Goal: Information Seeking & Learning: Check status

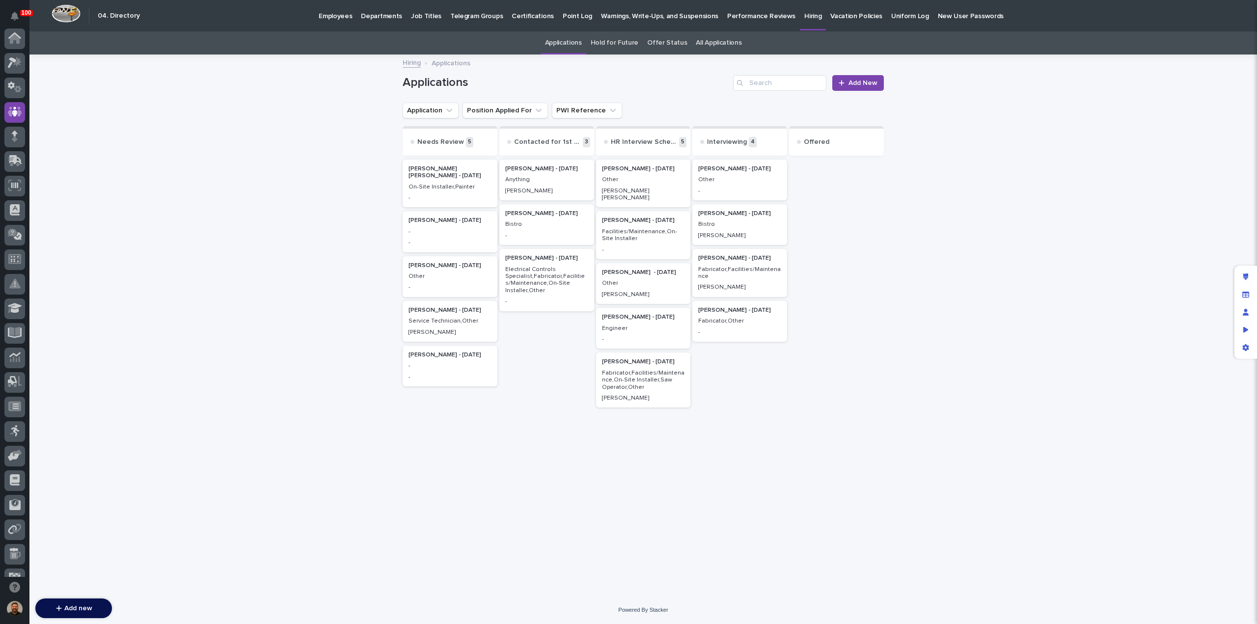
scroll to position [74, 0]
click at [18, 258] on icon at bounding box center [14, 257] width 11 height 9
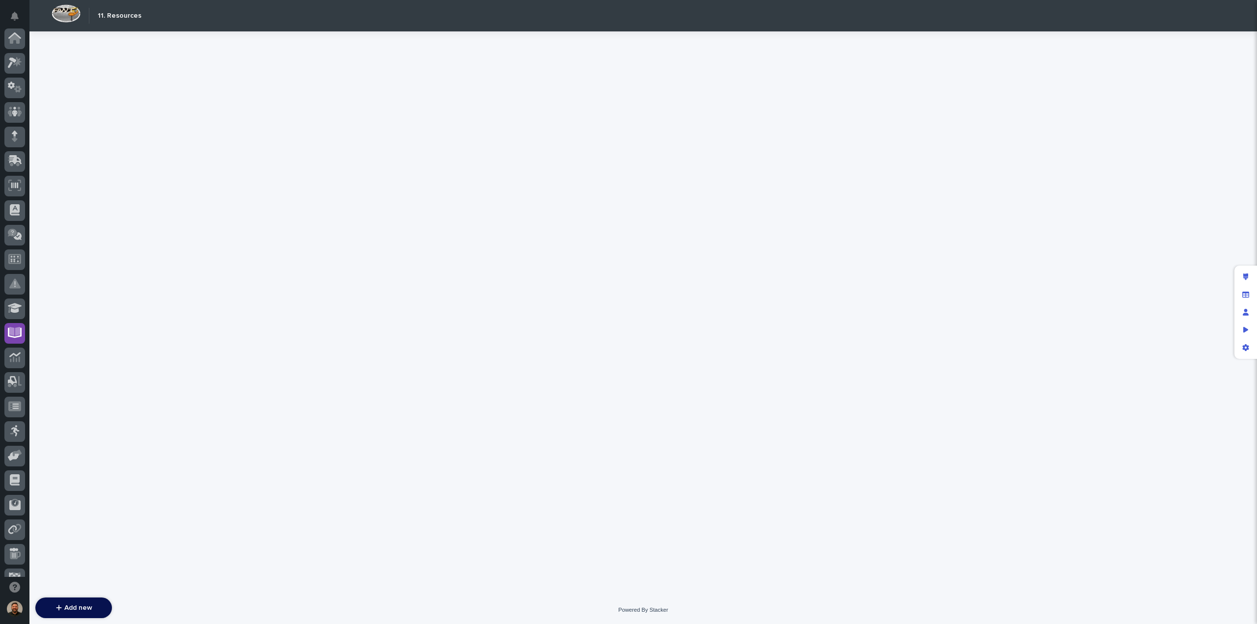
scroll to position [89, 0]
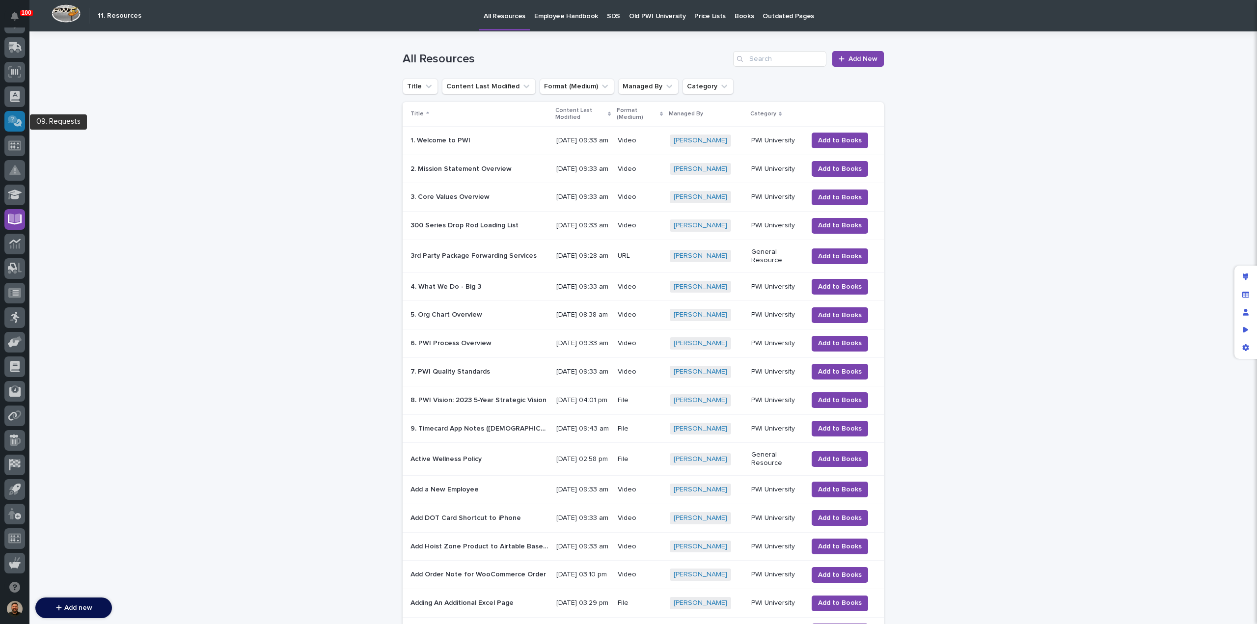
click at [14, 116] on icon at bounding box center [12, 119] width 9 height 8
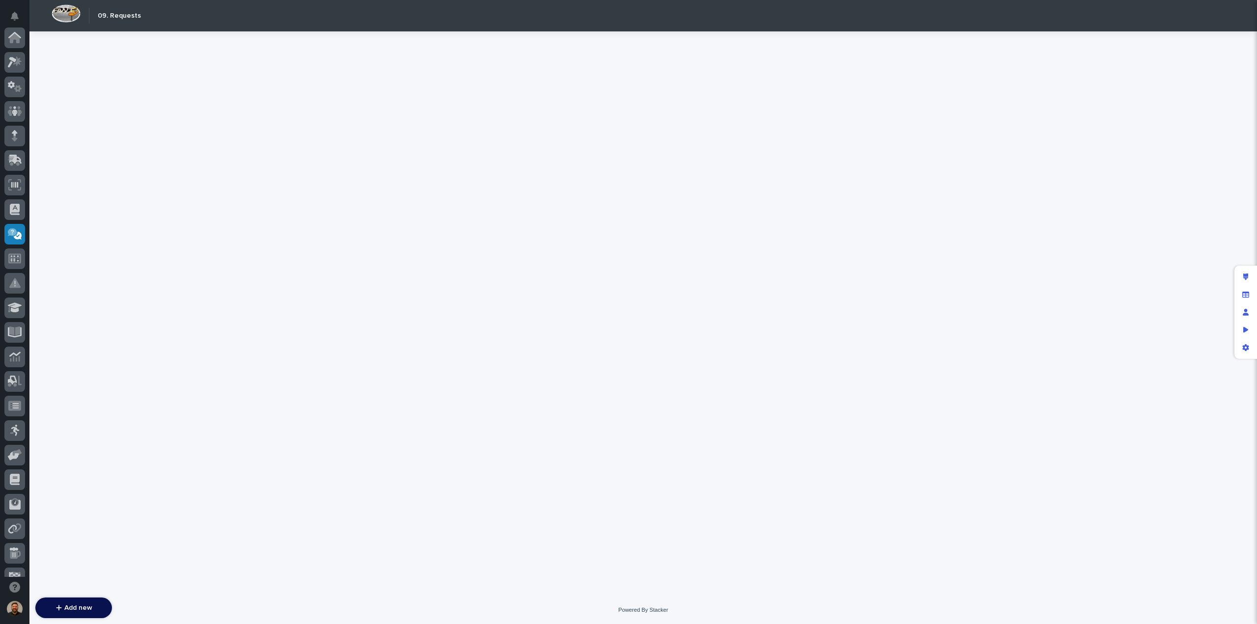
scroll to position [113, 0]
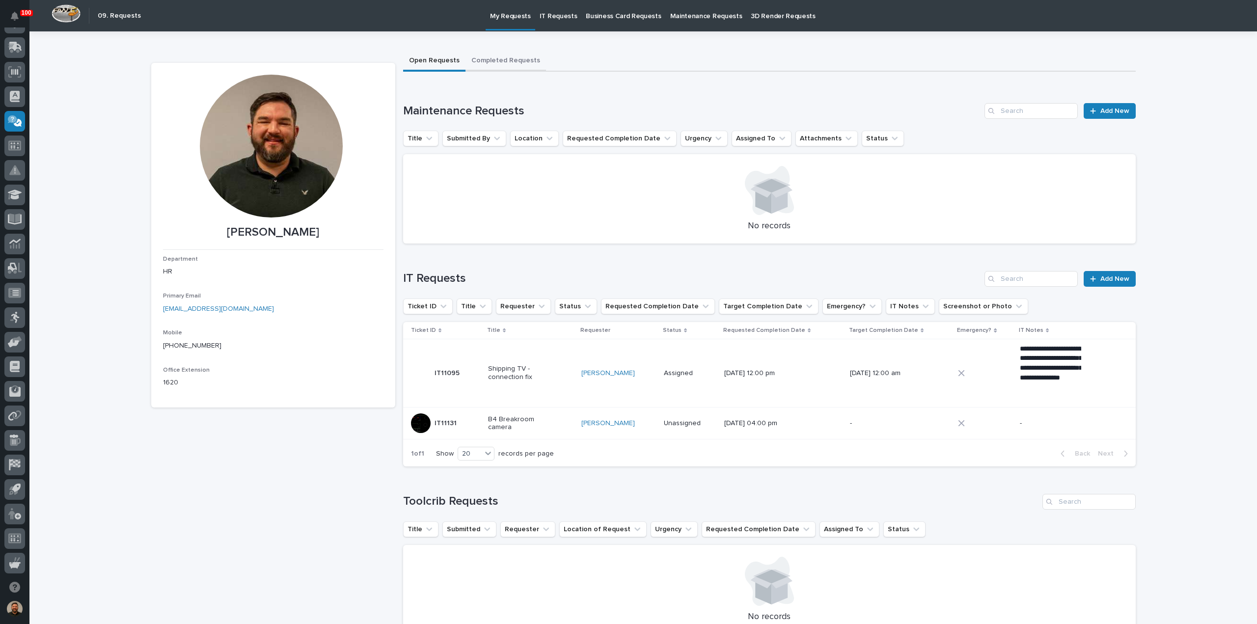
click at [491, 57] on button "Completed Requests" at bounding box center [506, 61] width 81 height 21
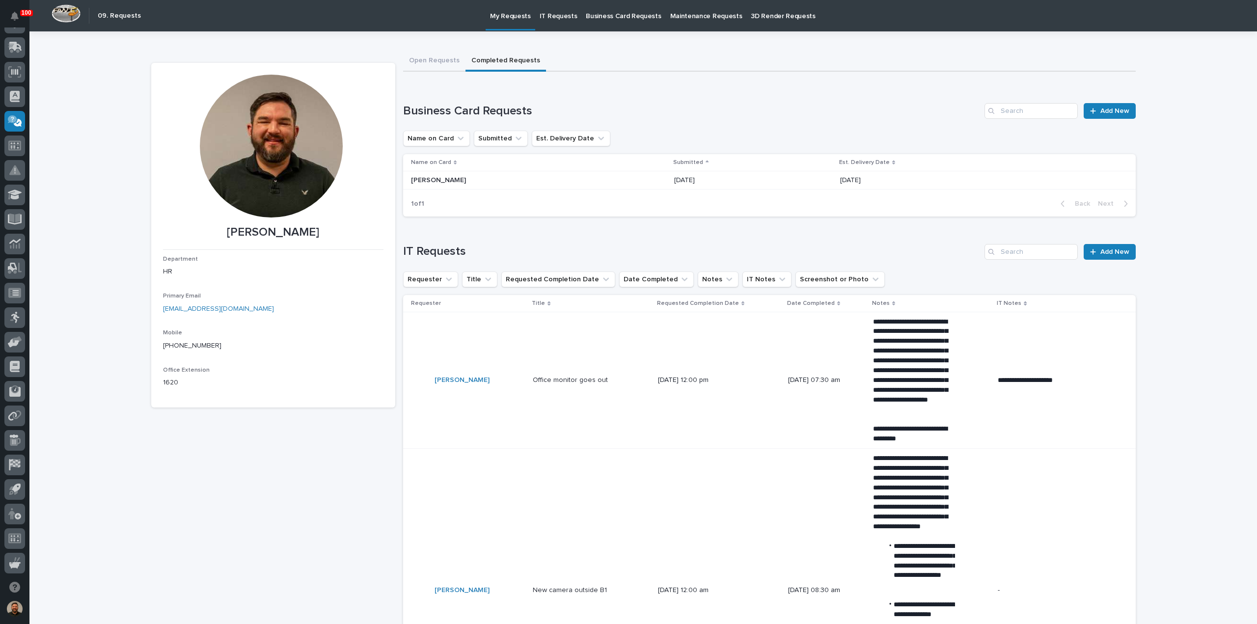
click at [692, 20] on p "Maintenance Requests" at bounding box center [706, 10] width 72 height 21
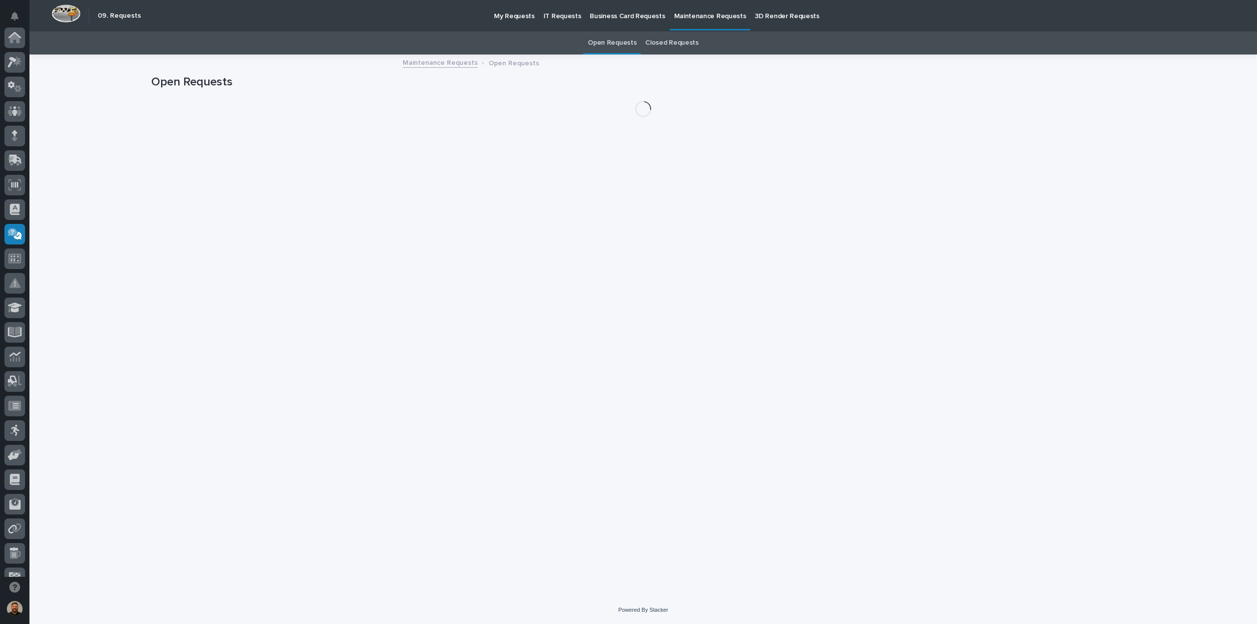
scroll to position [113, 0]
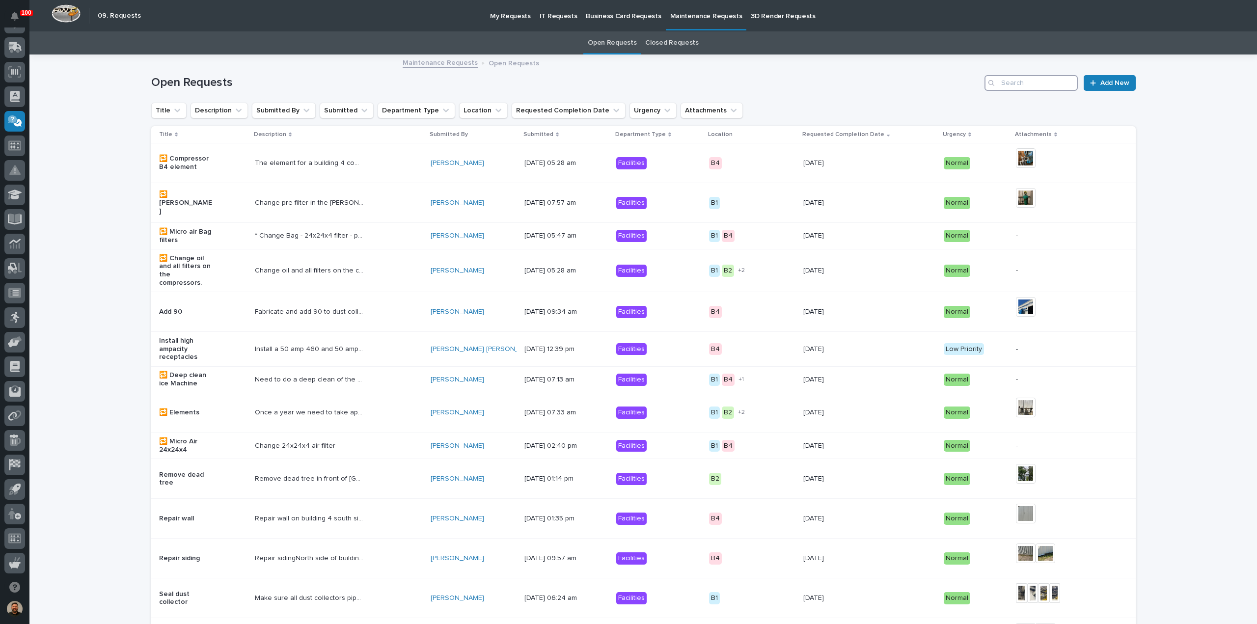
click at [1008, 88] on input "Search" at bounding box center [1031, 83] width 93 height 16
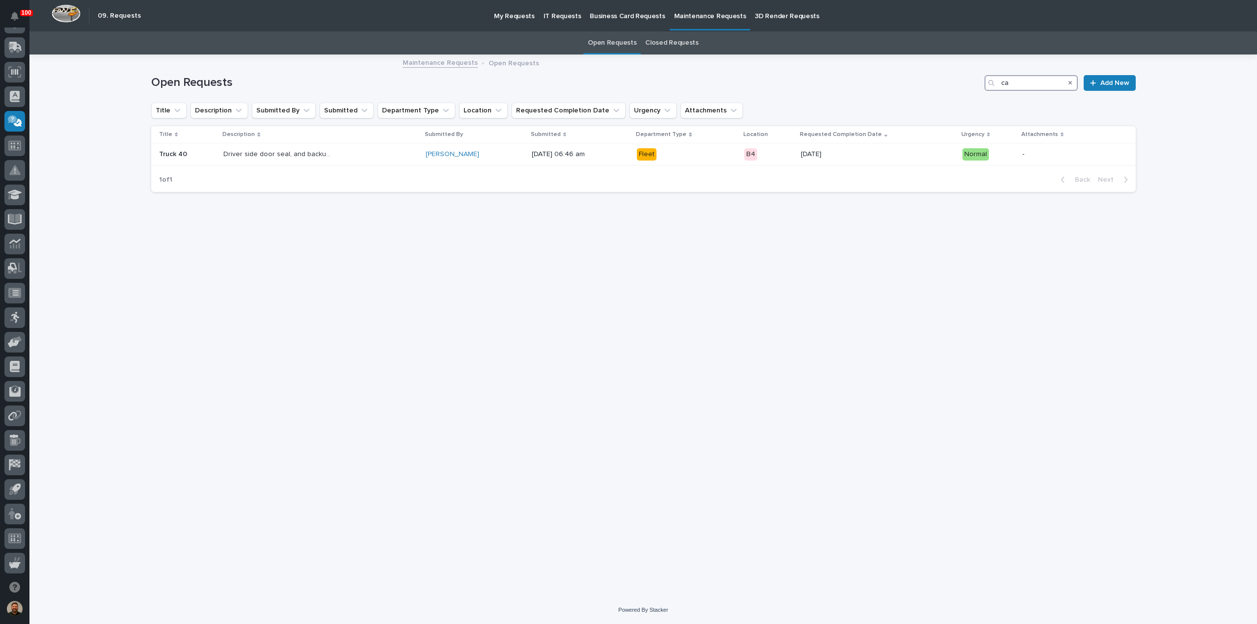
type input "c"
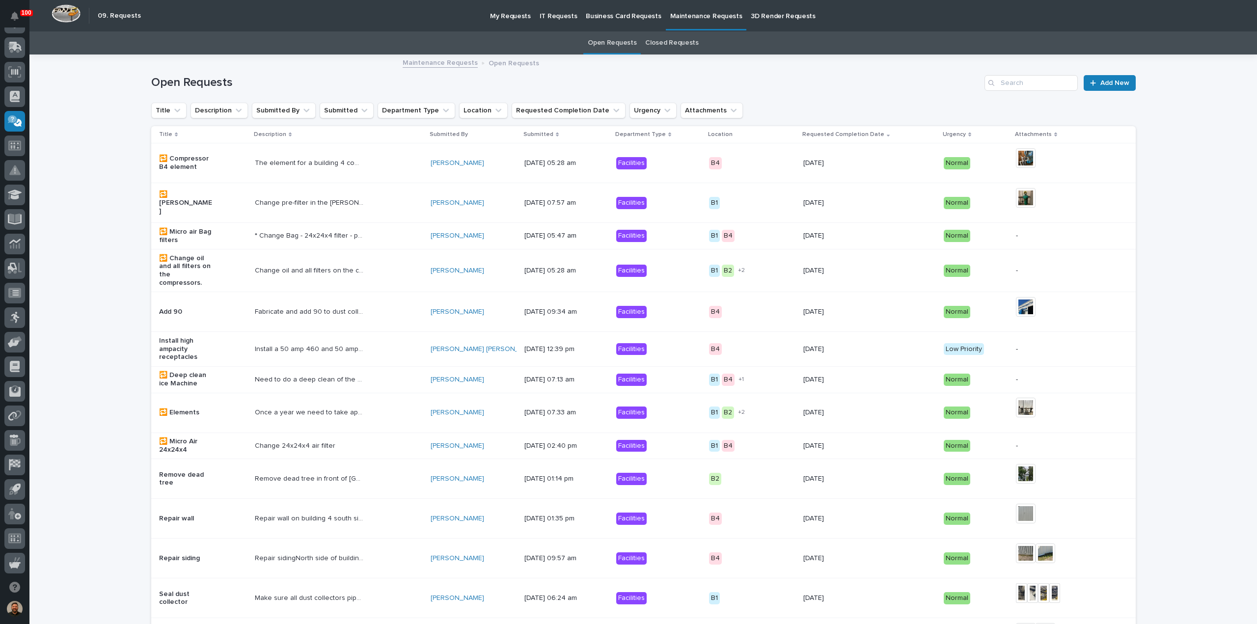
click at [661, 42] on link "Closed Requests" at bounding box center [671, 42] width 53 height 23
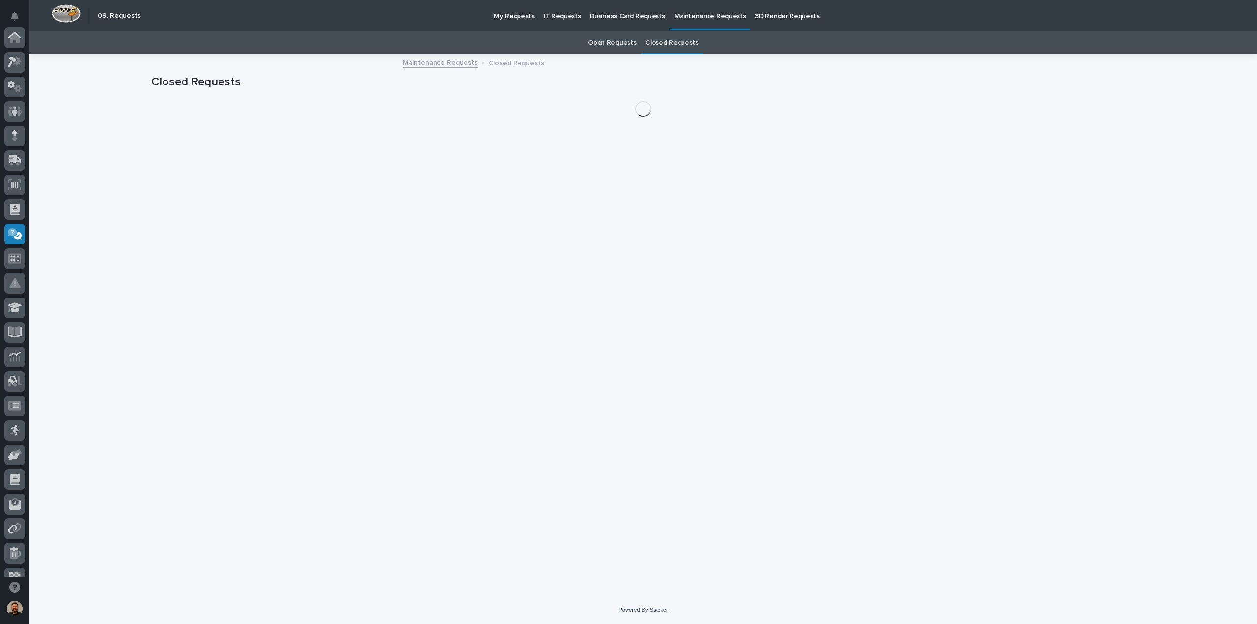
scroll to position [113, 0]
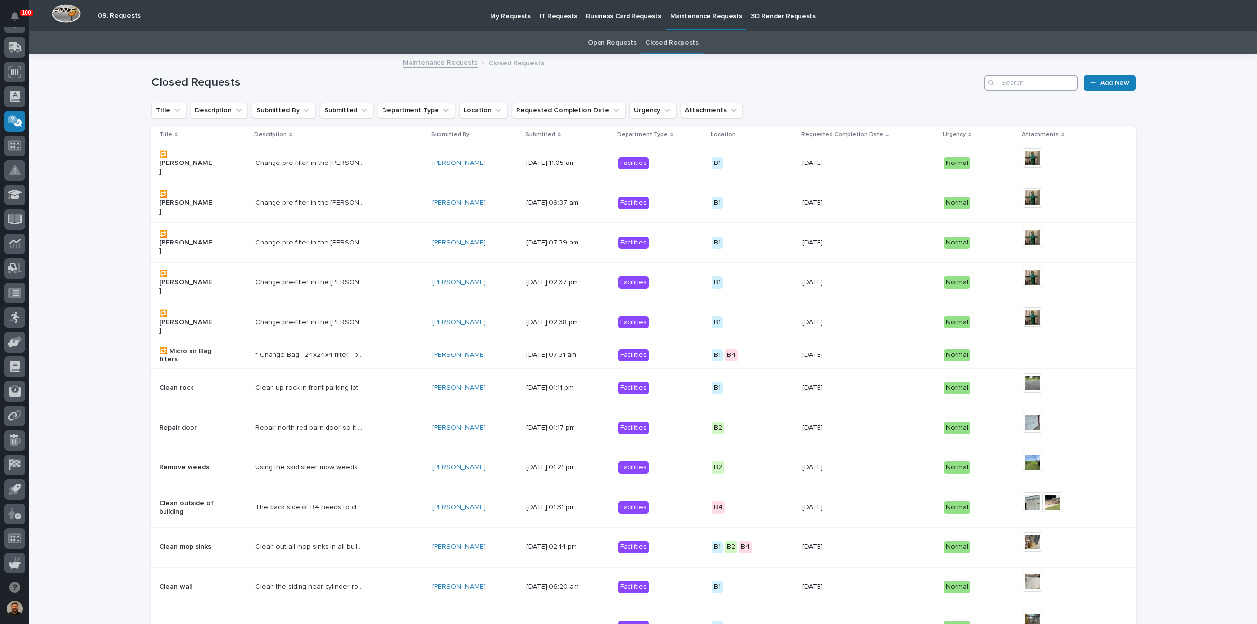
click at [1025, 82] on input "Search" at bounding box center [1031, 83] width 93 height 16
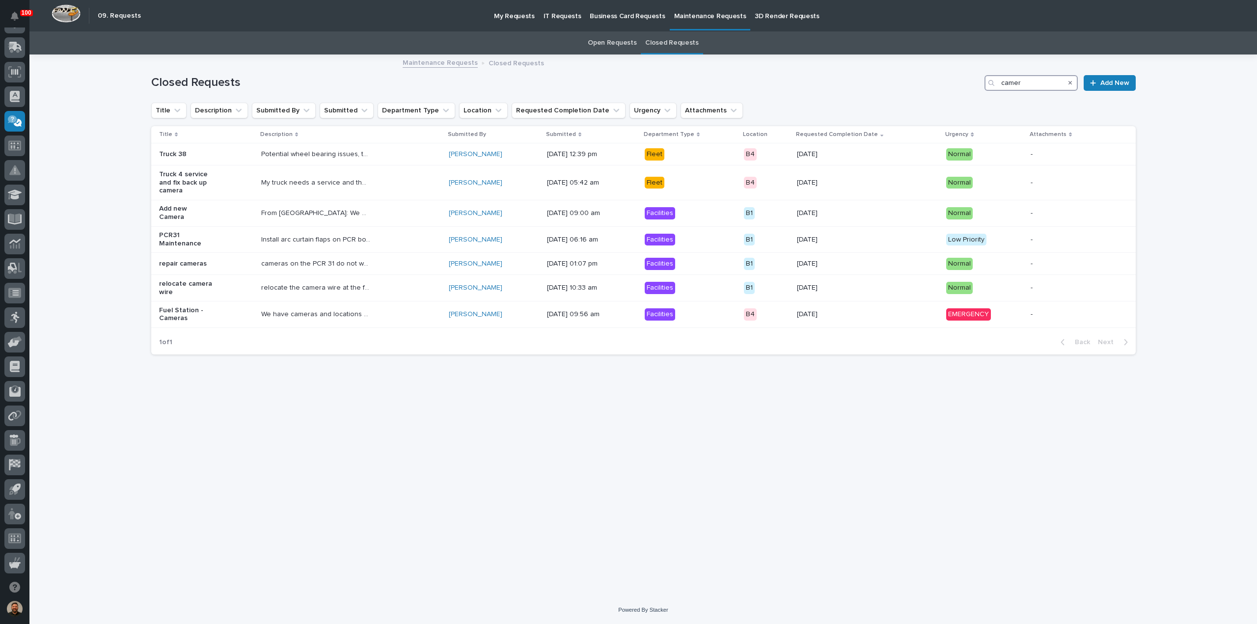
click at [1016, 83] on input "camer" at bounding box center [1031, 83] width 93 height 16
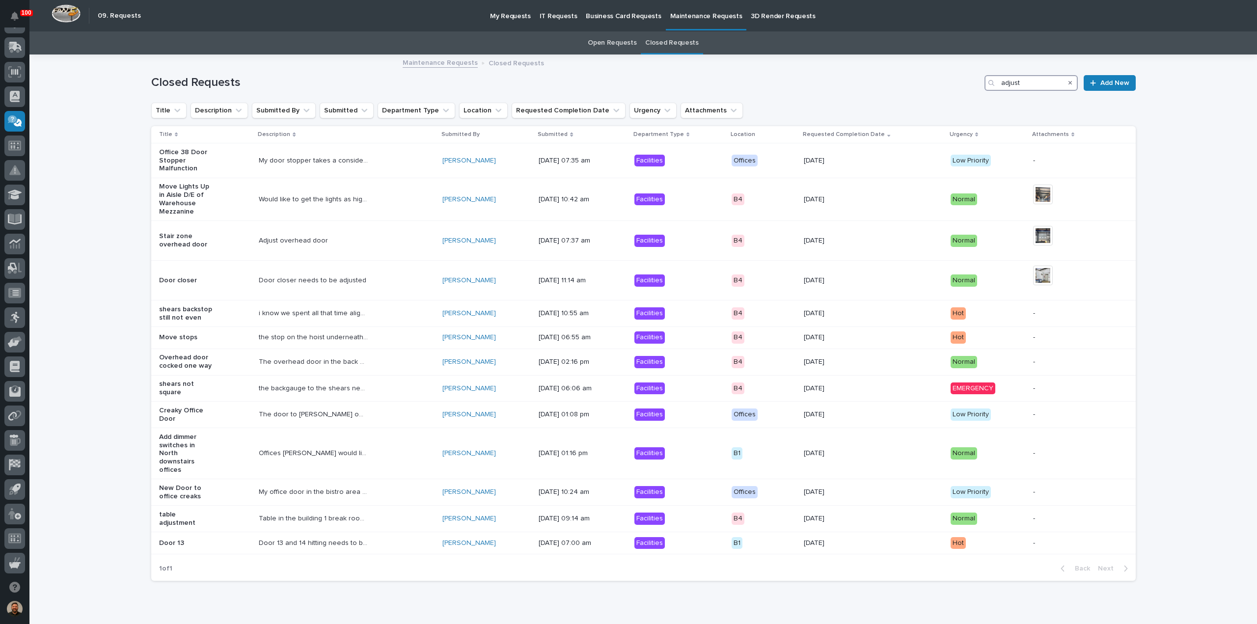
click at [1015, 82] on input "adjust" at bounding box center [1031, 83] width 93 height 16
type input "adjust"
click at [435, 65] on link "Maintenance Requests" at bounding box center [440, 61] width 75 height 11
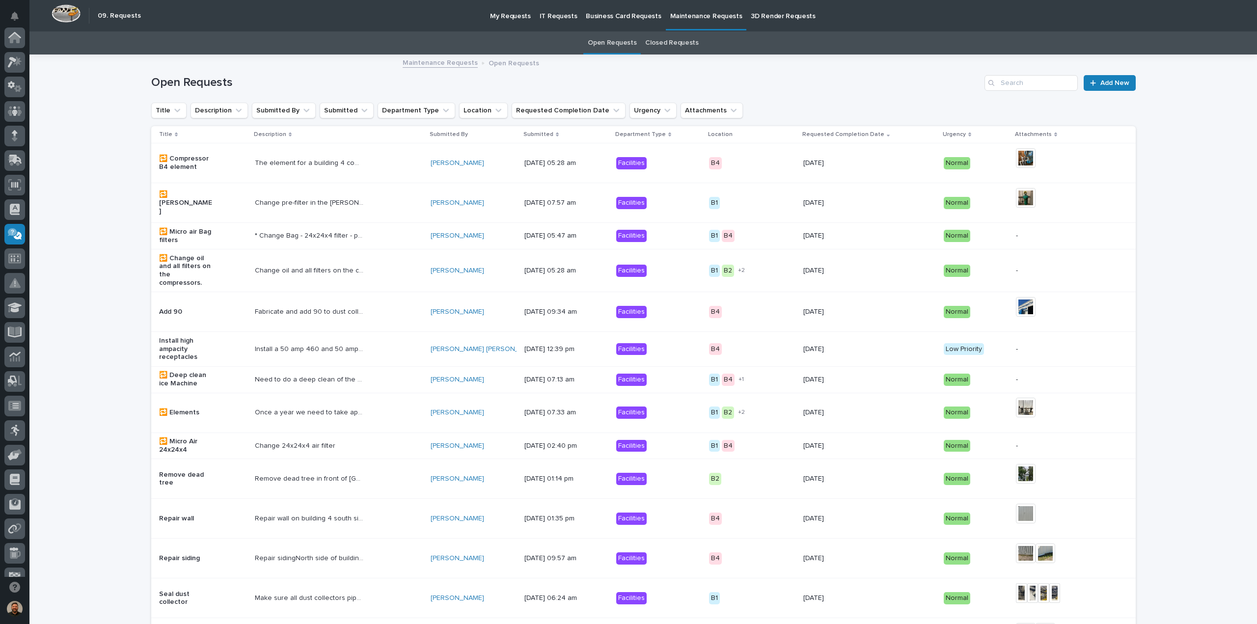
scroll to position [113, 0]
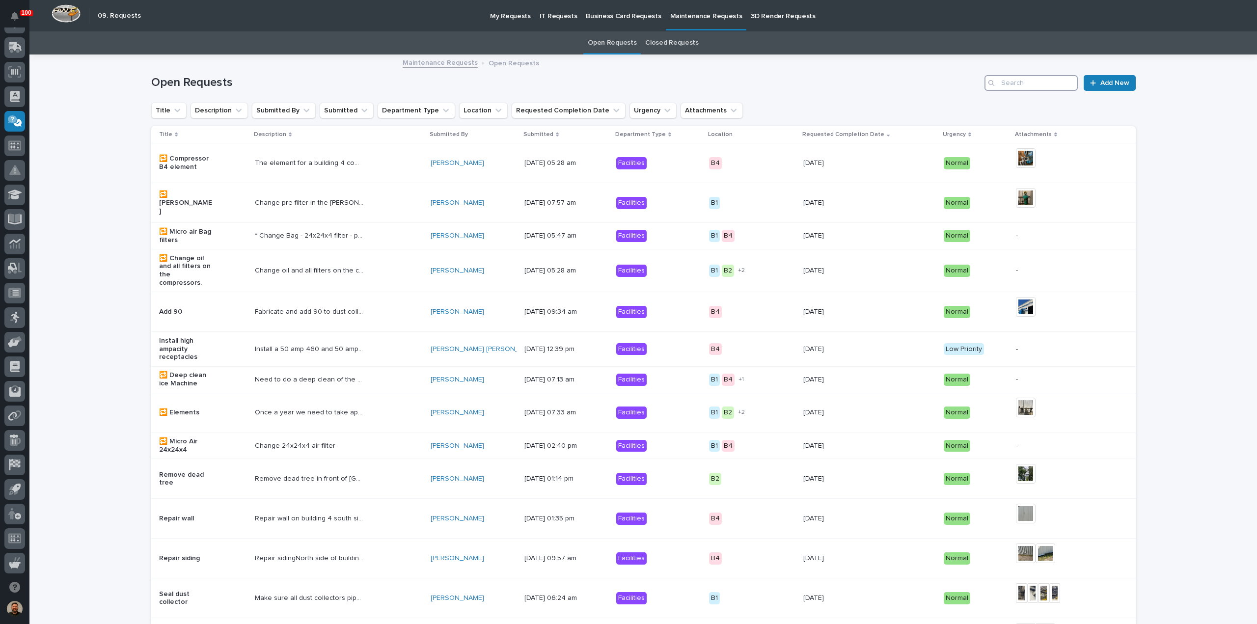
click at [1040, 88] on input "Search" at bounding box center [1031, 83] width 93 height 16
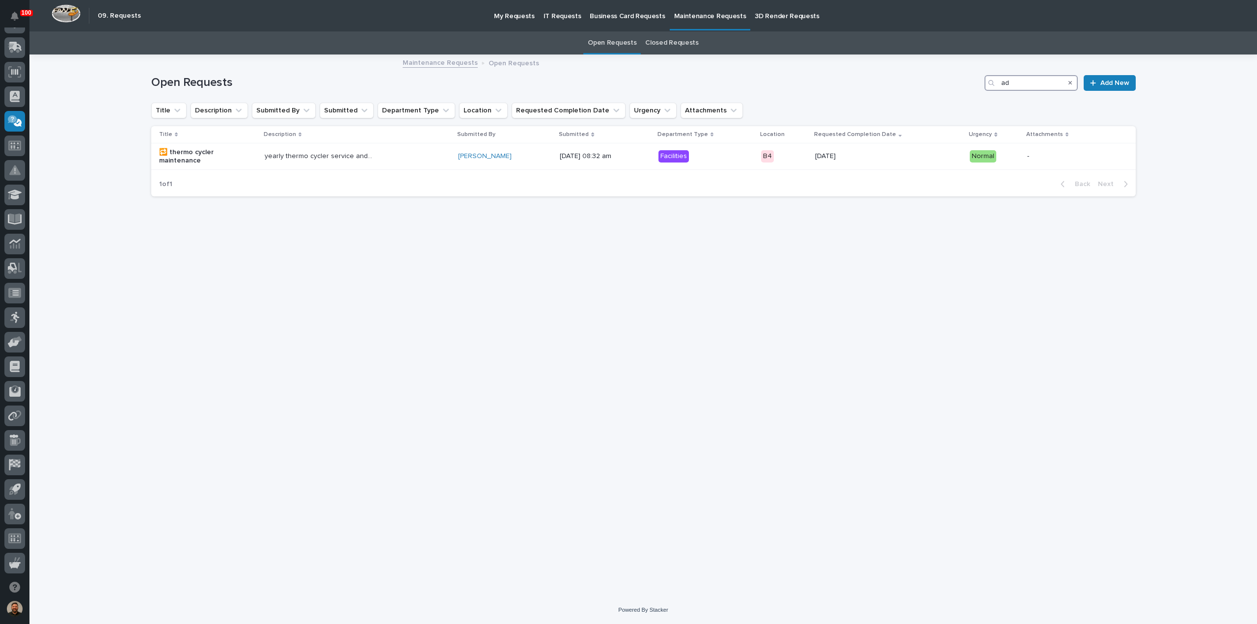
type input "a"
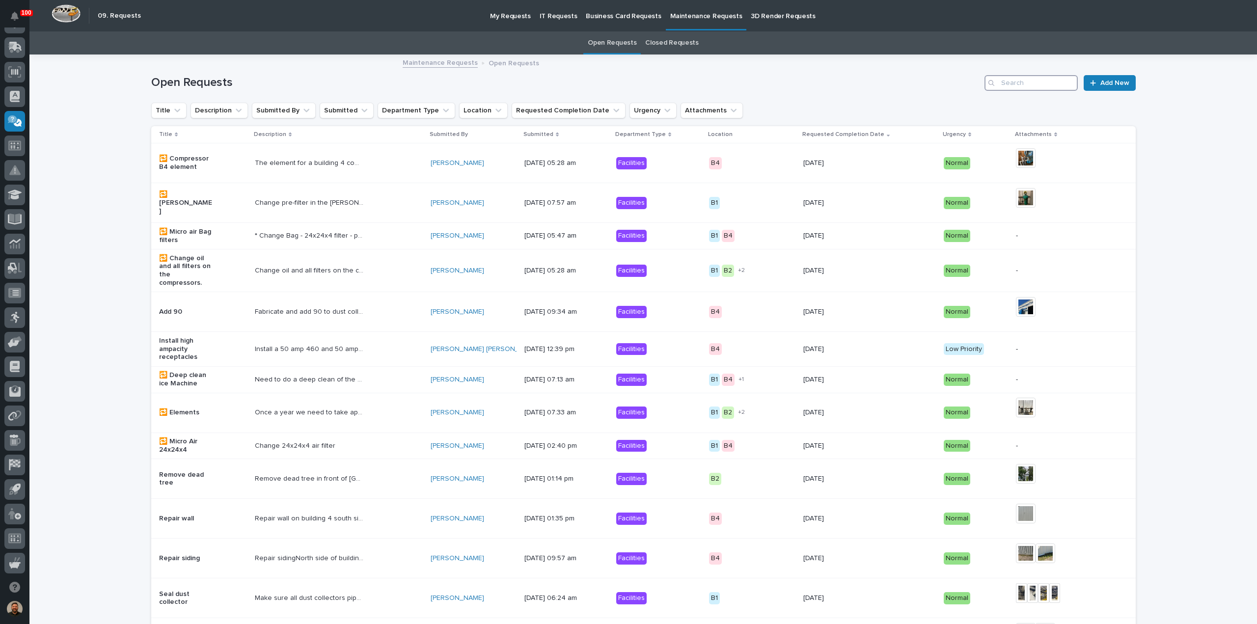
click at [1023, 81] on input "Search" at bounding box center [1031, 83] width 93 height 16
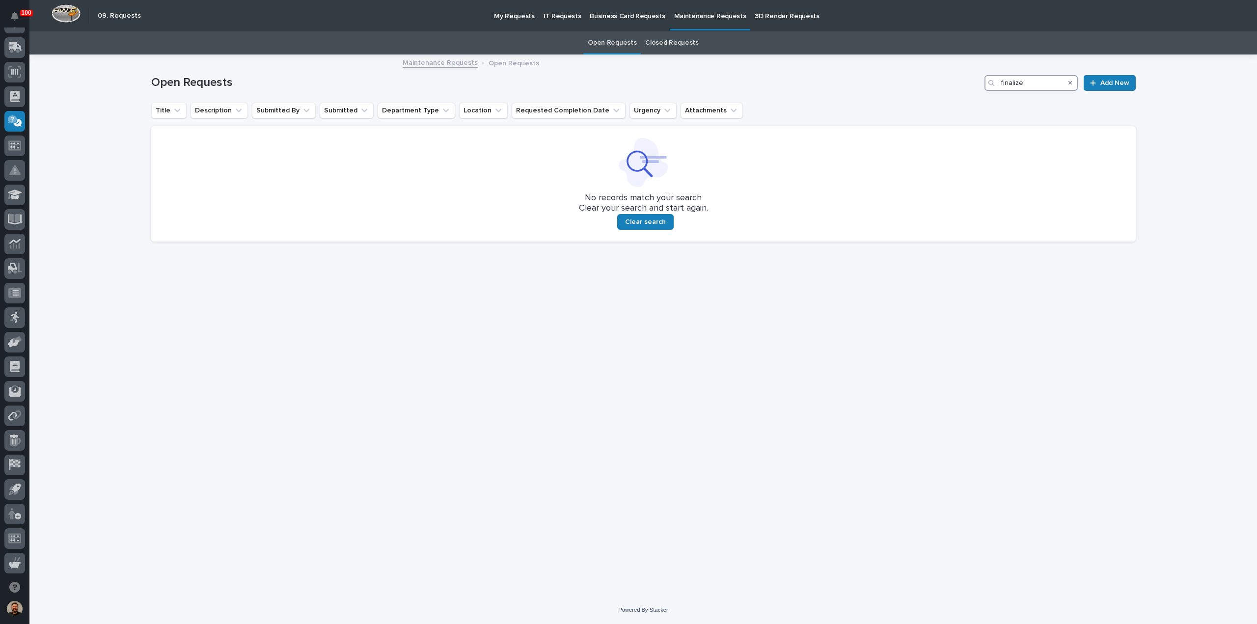
type input "finalize"
click at [666, 40] on link "Closed Requests" at bounding box center [671, 42] width 53 height 23
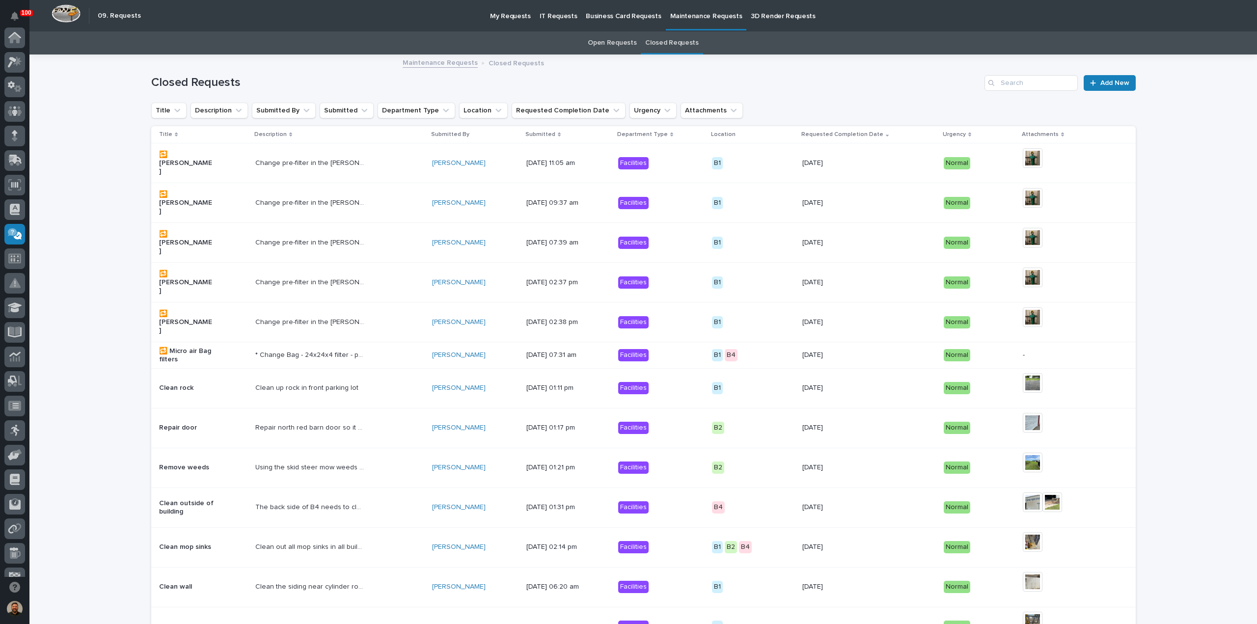
scroll to position [113, 0]
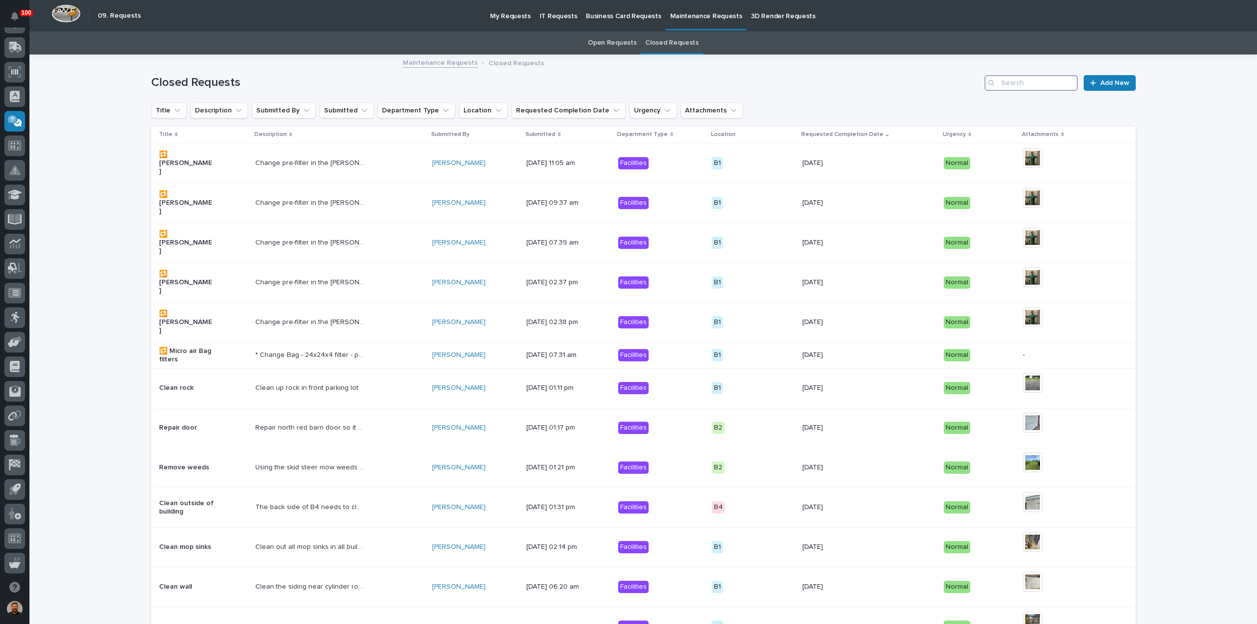
click at [1014, 81] on input "Search" at bounding box center [1031, 83] width 93 height 16
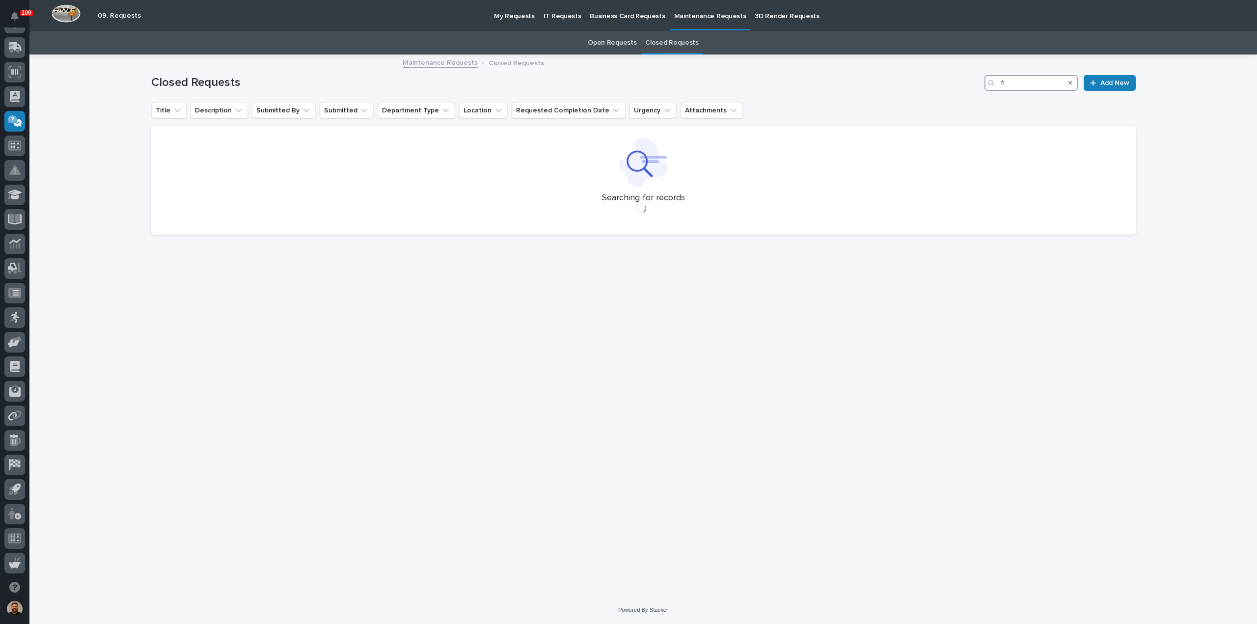
type input "f"
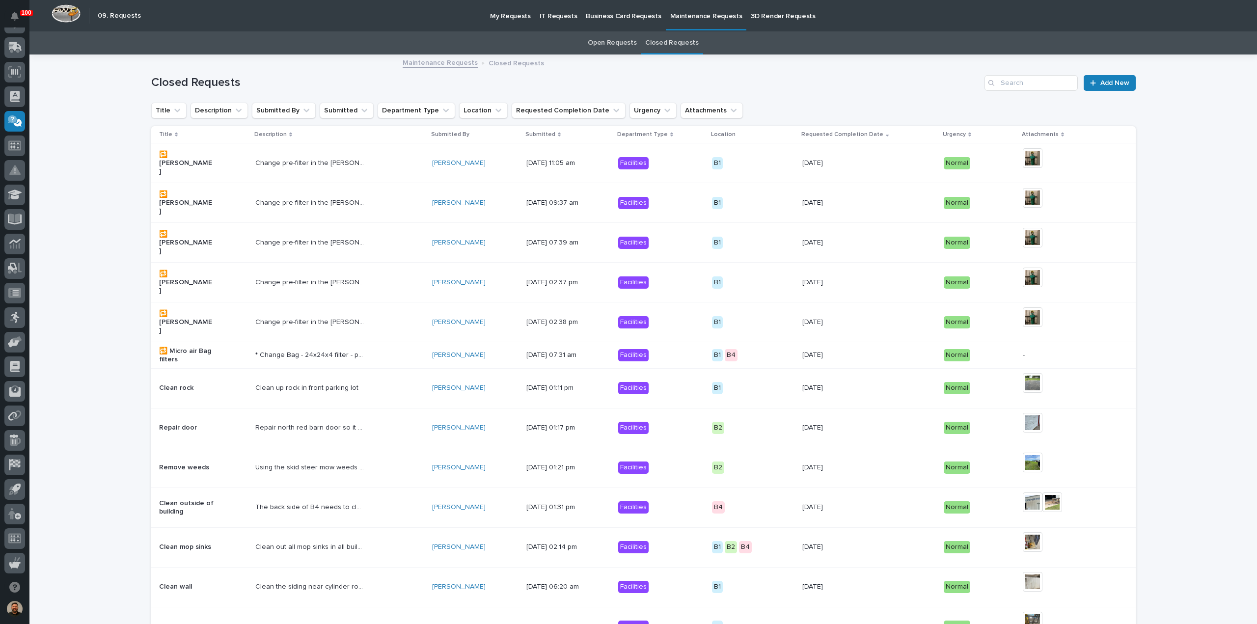
click at [755, 15] on p "3D Render Requests" at bounding box center [783, 10] width 64 height 21
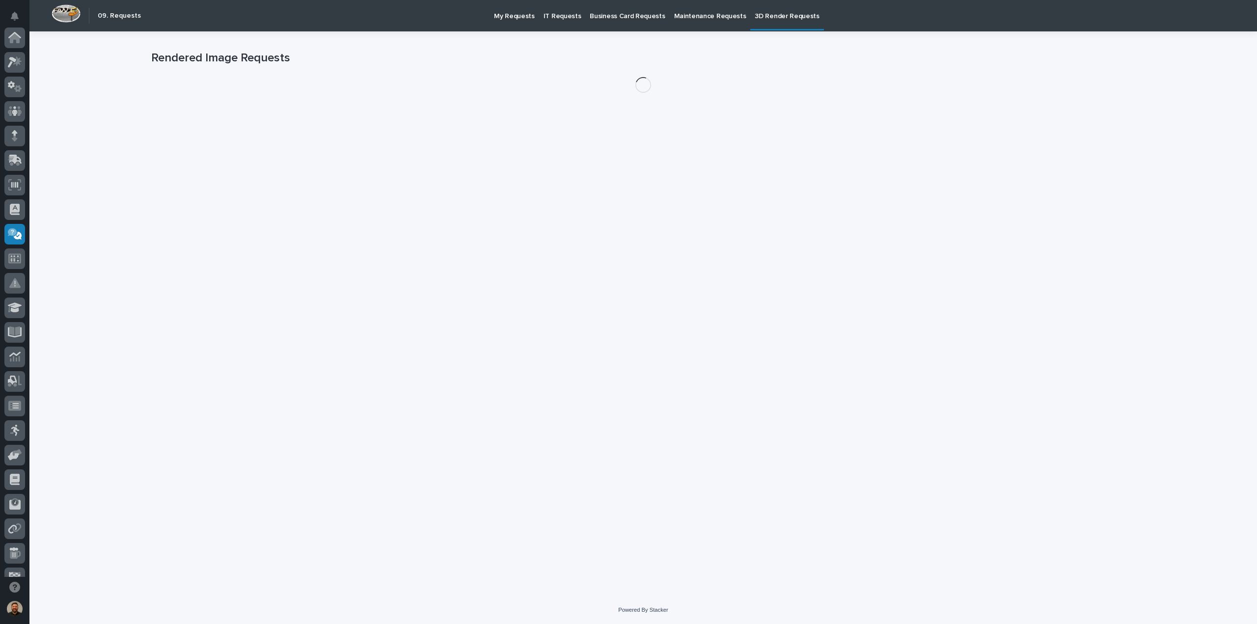
scroll to position [113, 0]
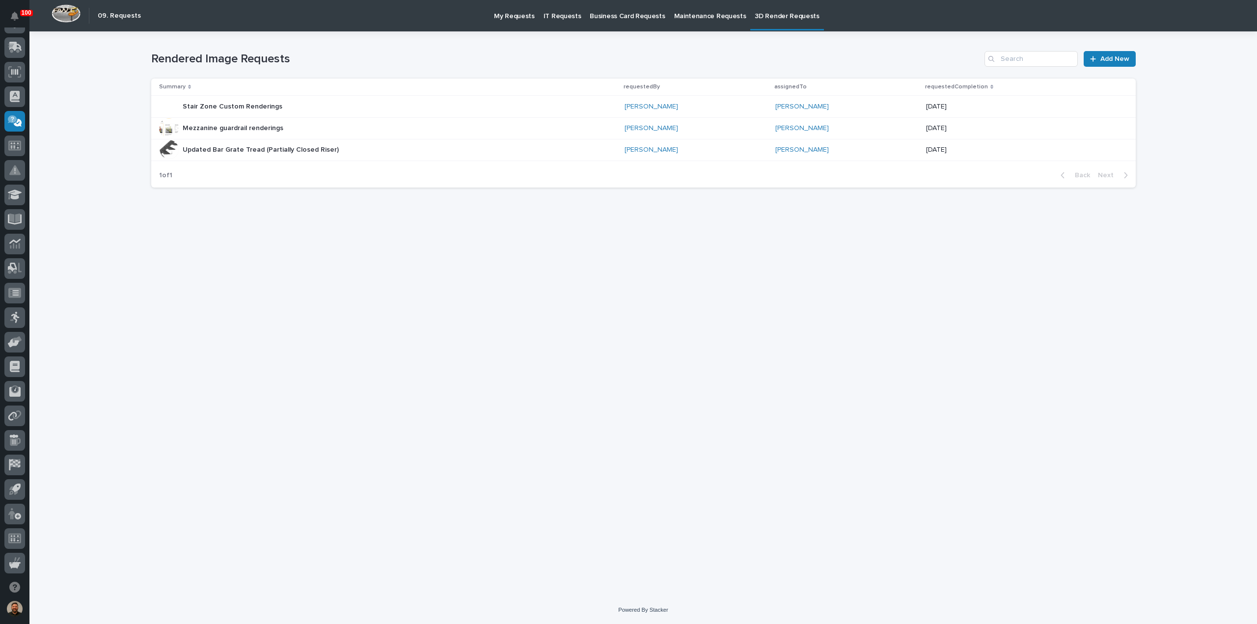
click at [692, 10] on p "Maintenance Requests" at bounding box center [710, 10] width 72 height 21
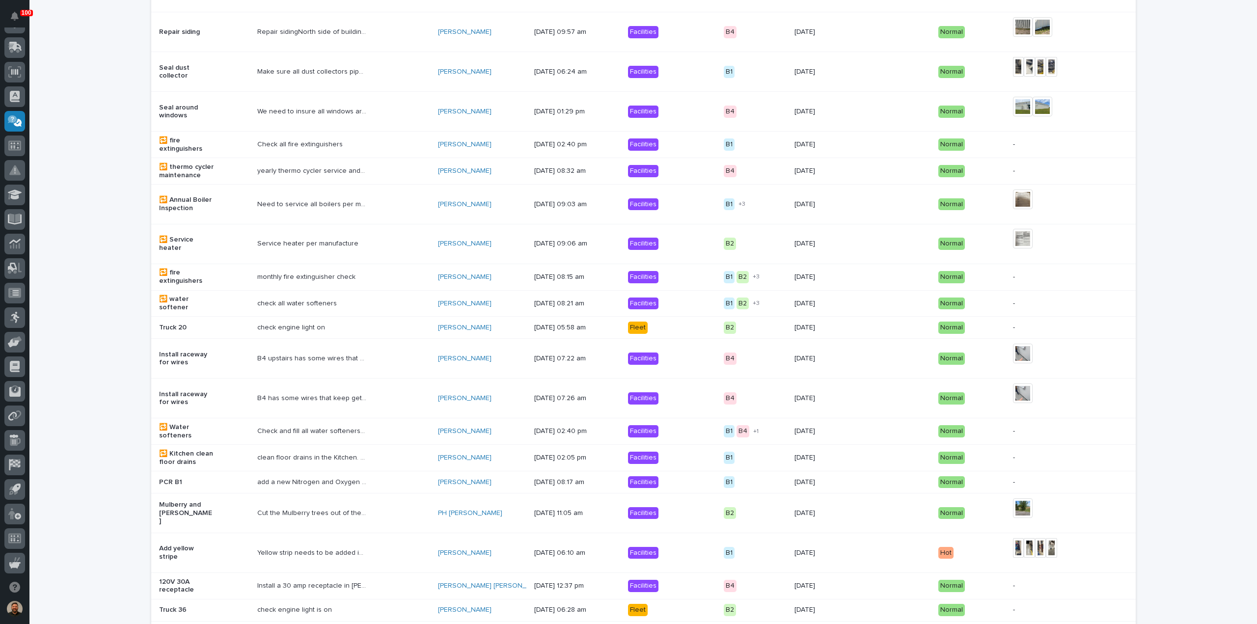
scroll to position [635, 0]
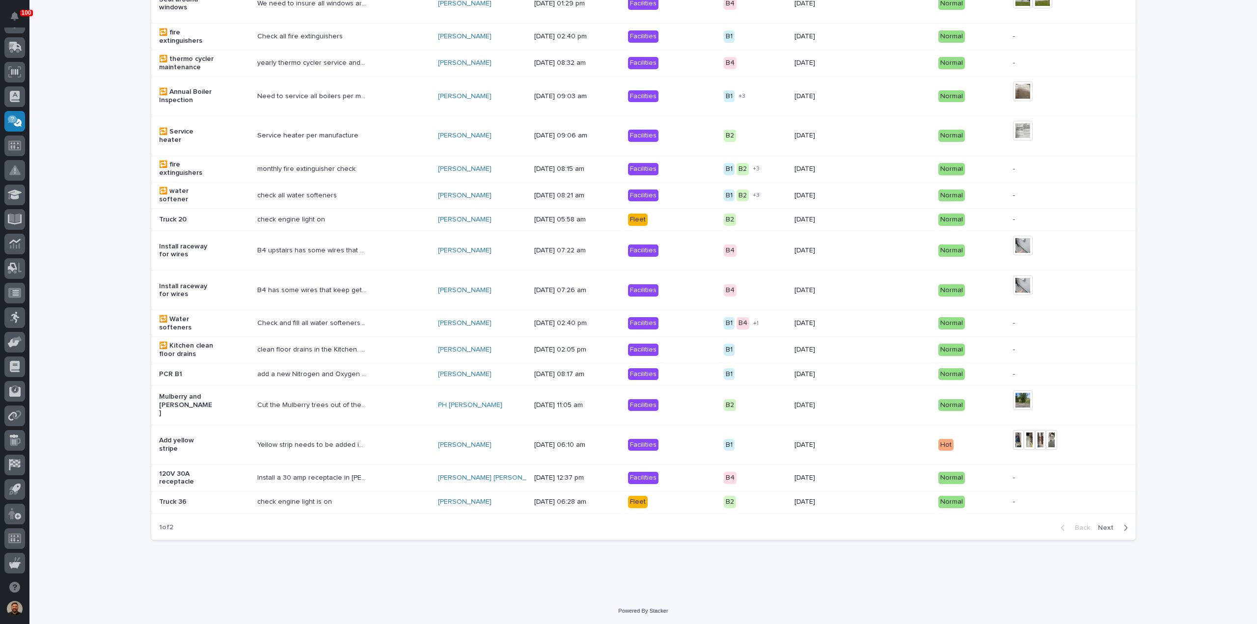
click at [1103, 528] on span "Next" at bounding box center [1109, 528] width 22 height 9
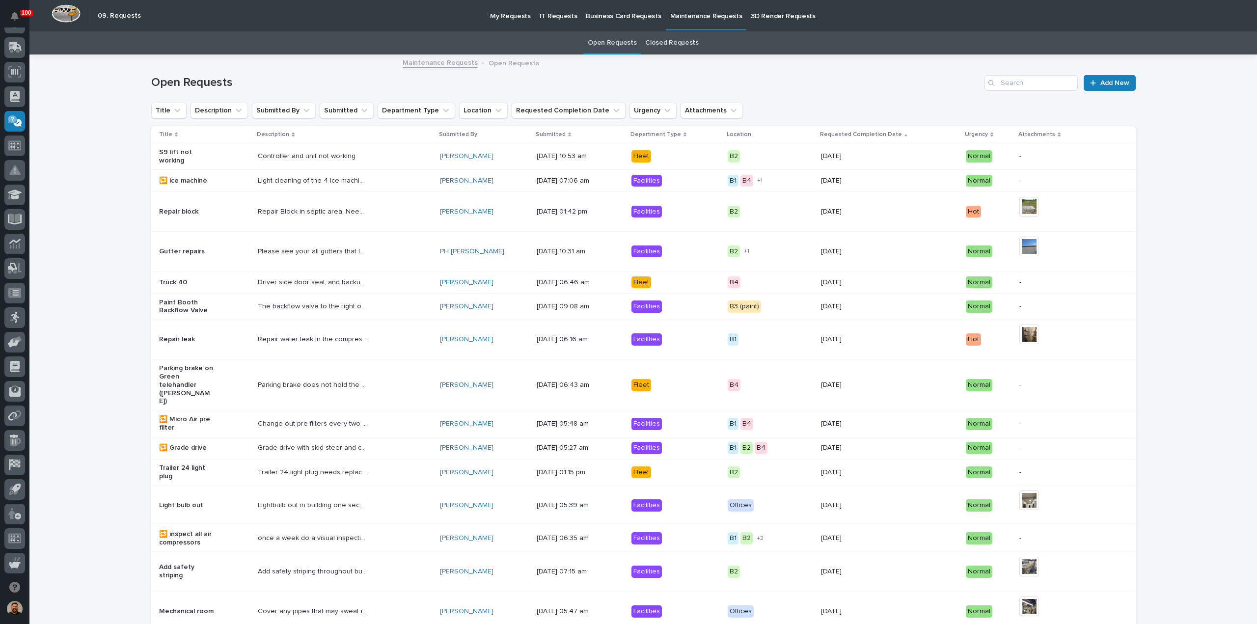
click at [659, 40] on link "Closed Requests" at bounding box center [671, 42] width 53 height 23
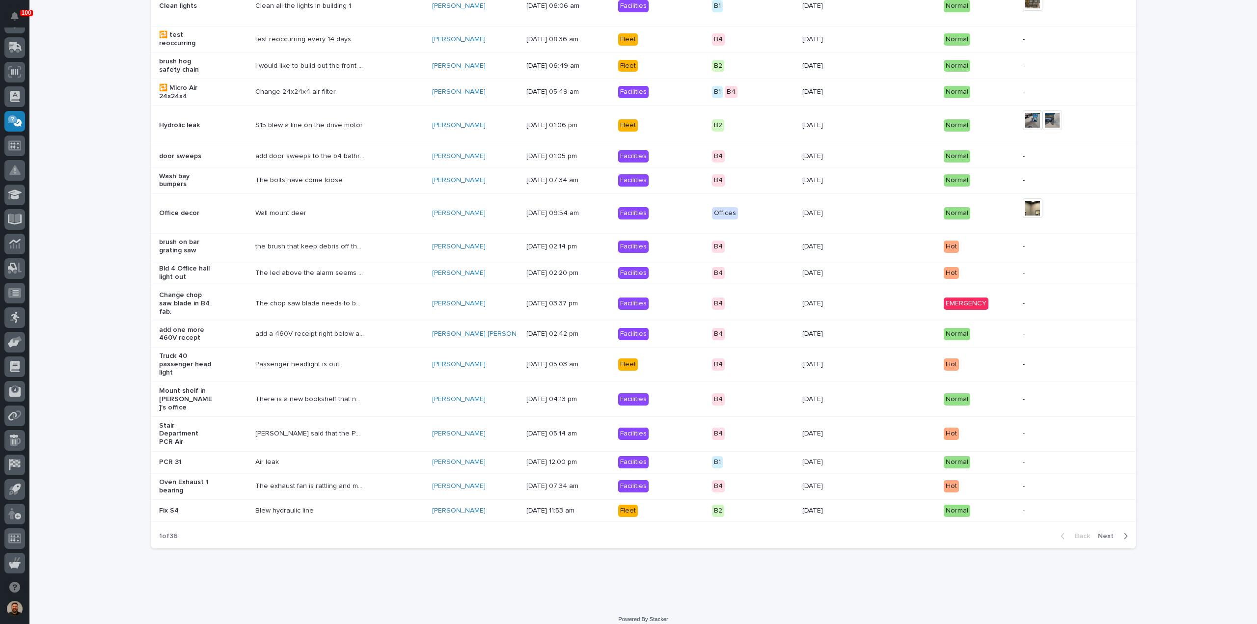
scroll to position [621, 0]
click at [1106, 531] on span "Next" at bounding box center [1109, 535] width 22 height 9
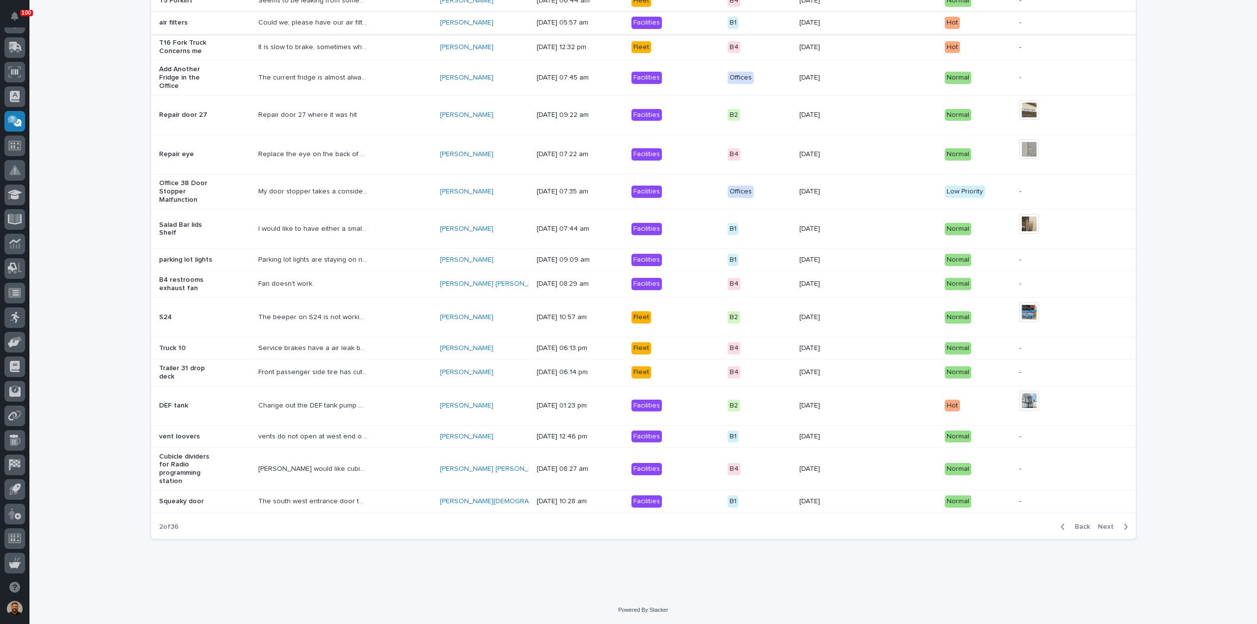
scroll to position [611, 0]
click at [1103, 529] on span "Next" at bounding box center [1109, 527] width 22 height 9
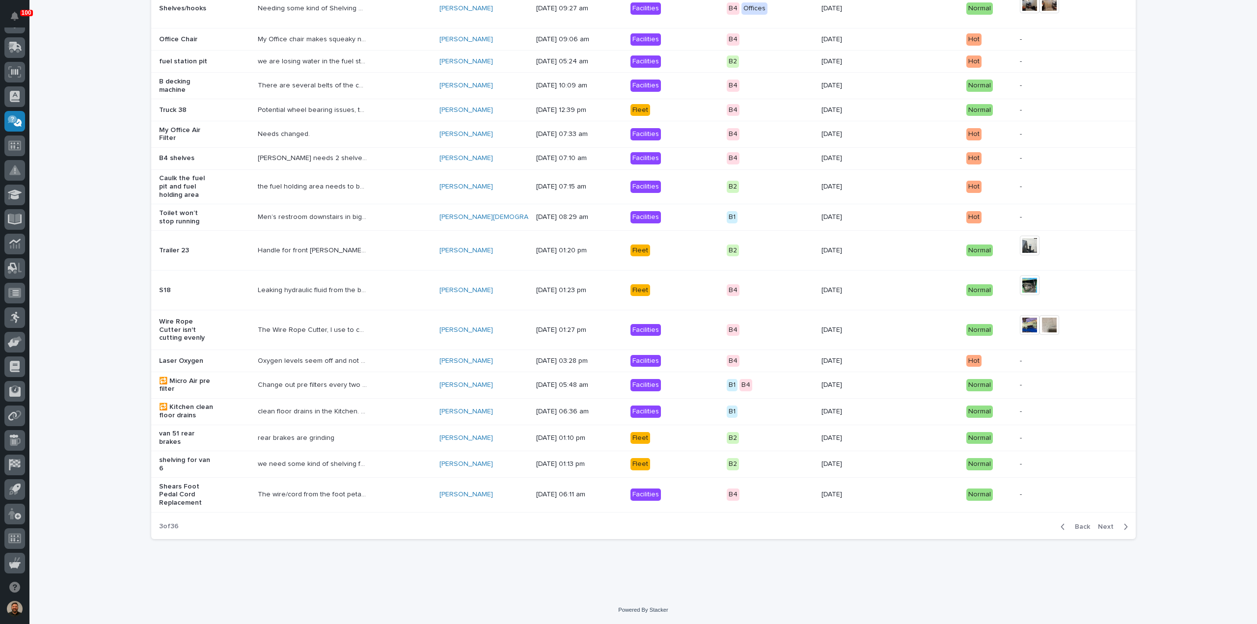
scroll to position [515, 0]
click at [1102, 526] on span "Next" at bounding box center [1109, 527] width 22 height 9
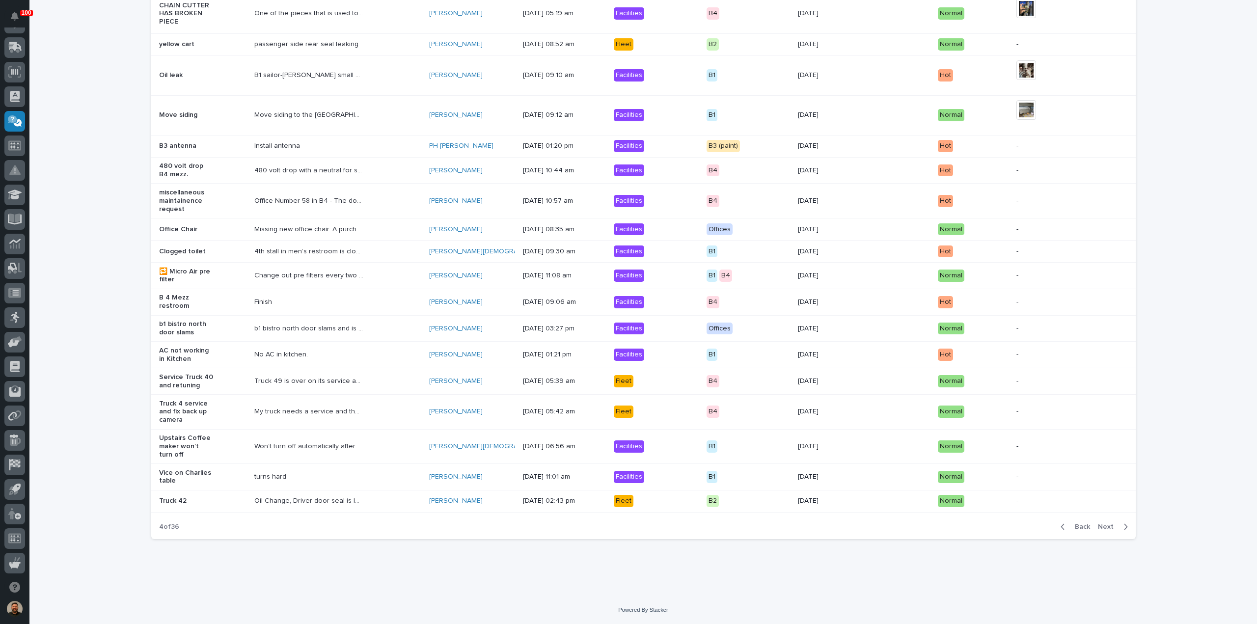
scroll to position [517, 0]
click at [1107, 531] on span "Next" at bounding box center [1109, 527] width 22 height 9
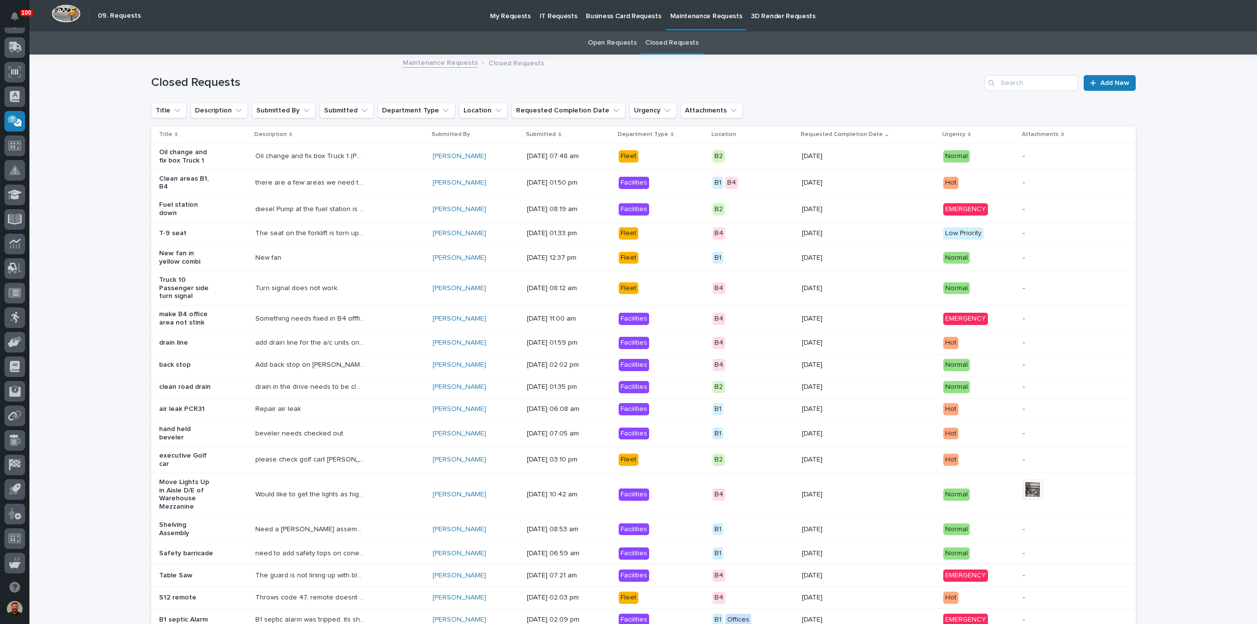
click at [495, 15] on p "My Requests" at bounding box center [510, 10] width 41 height 21
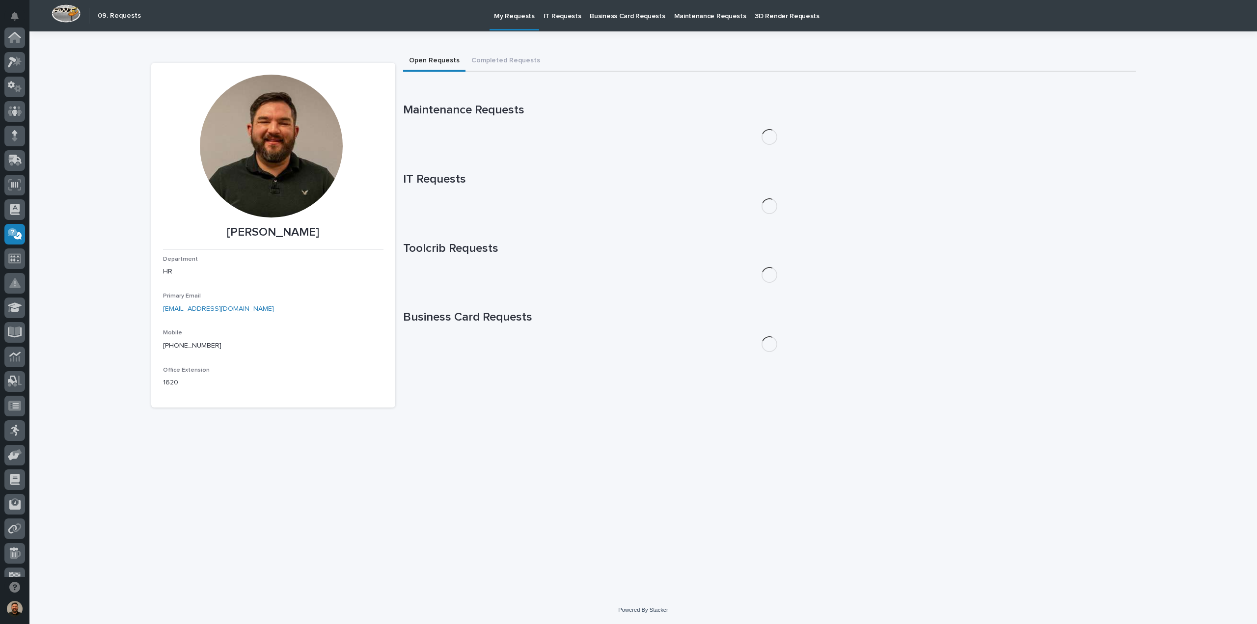
scroll to position [113, 0]
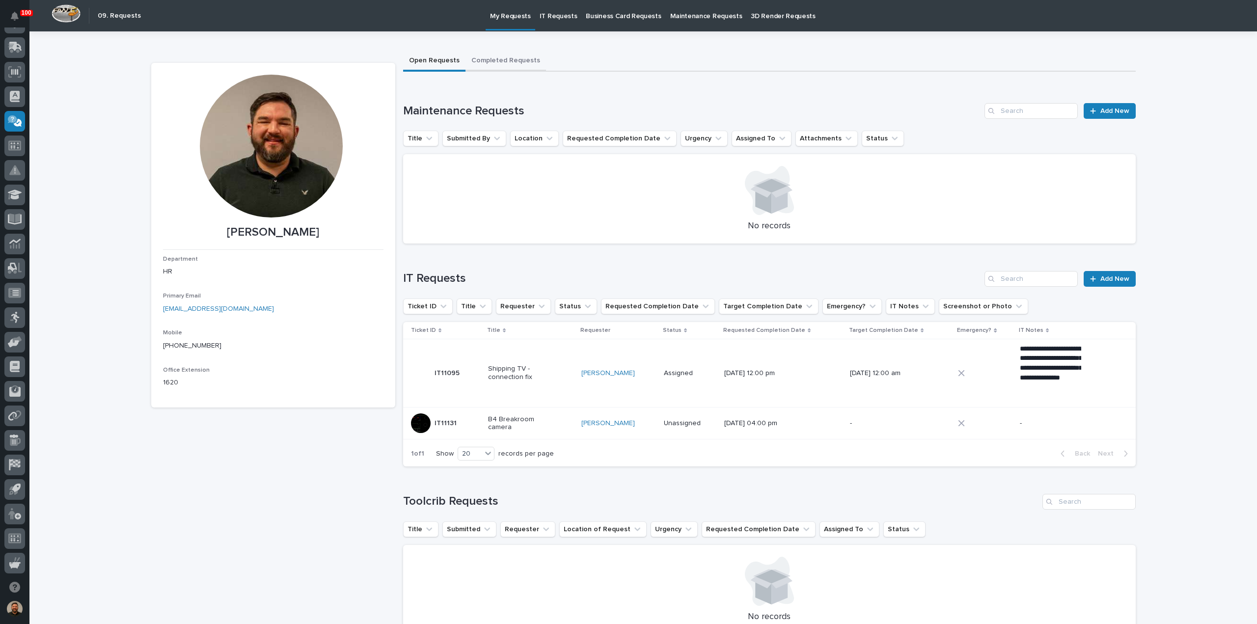
click at [501, 60] on button "Completed Requests" at bounding box center [506, 61] width 81 height 21
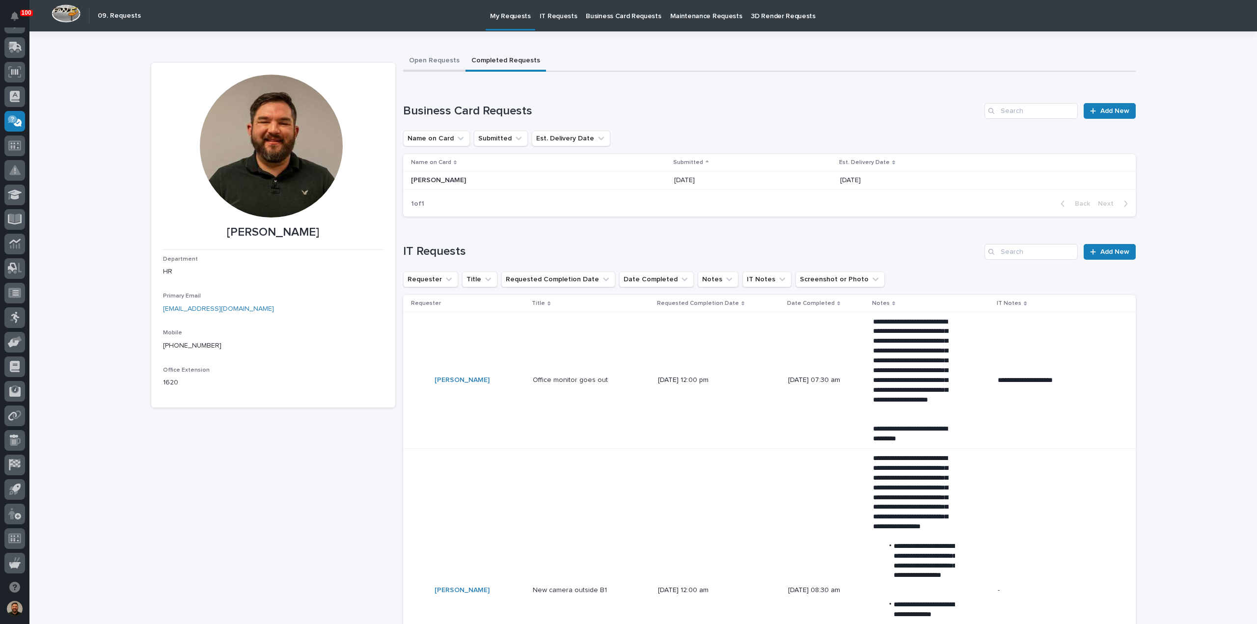
click at [430, 60] on button "Open Requests" at bounding box center [434, 61] width 62 height 21
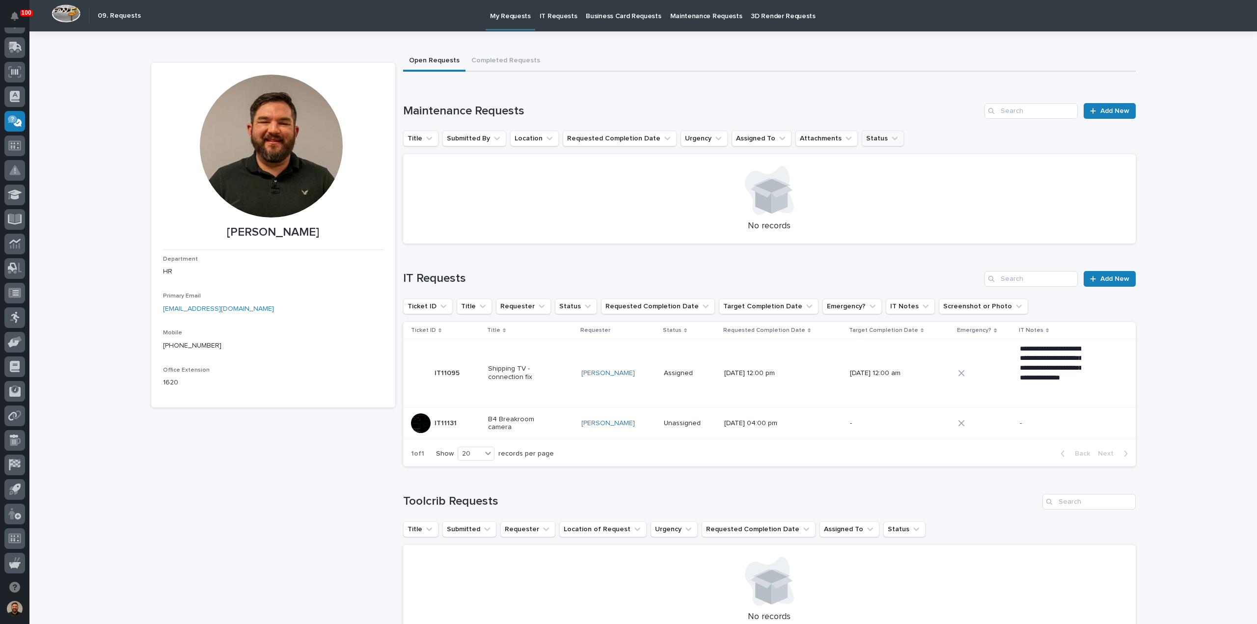
click at [862, 139] on button "Status" at bounding box center [883, 139] width 42 height 16
click at [880, 223] on div "Scheduled" at bounding box center [914, 220] width 126 height 16
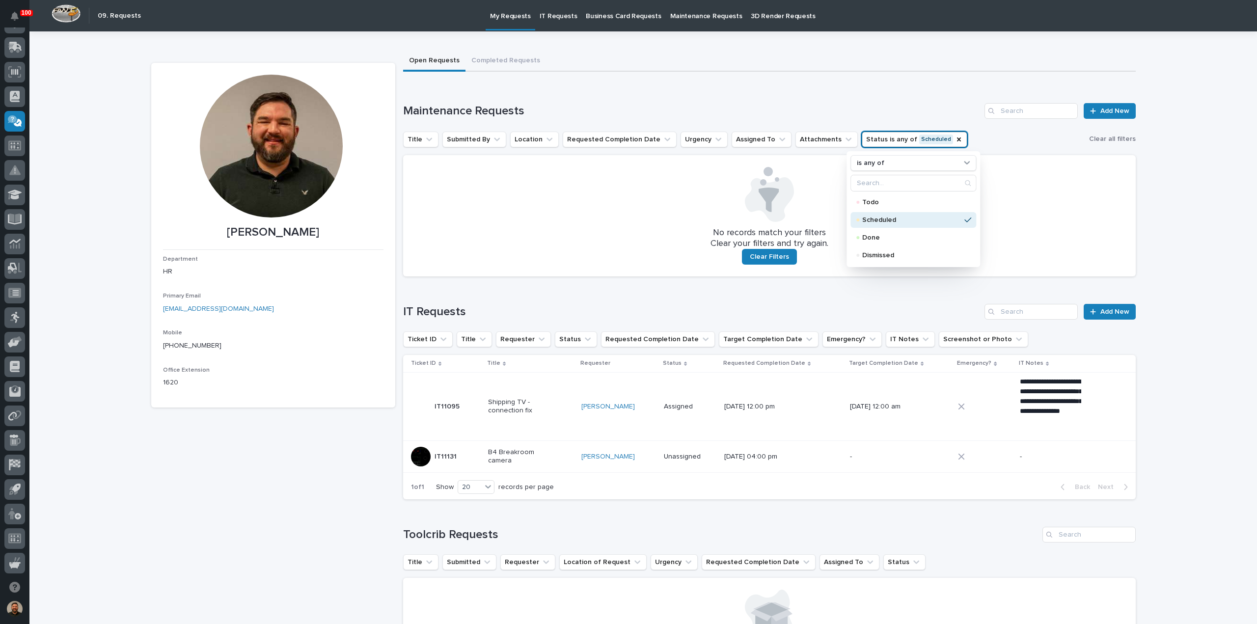
click at [1174, 175] on div "Loading... Saving… Loading... Saving… Austin Beachy Austin Beachy Department HR…" at bounding box center [643, 461] width 1228 height 861
click at [688, 18] on p "Maintenance Requests" at bounding box center [706, 10] width 72 height 21
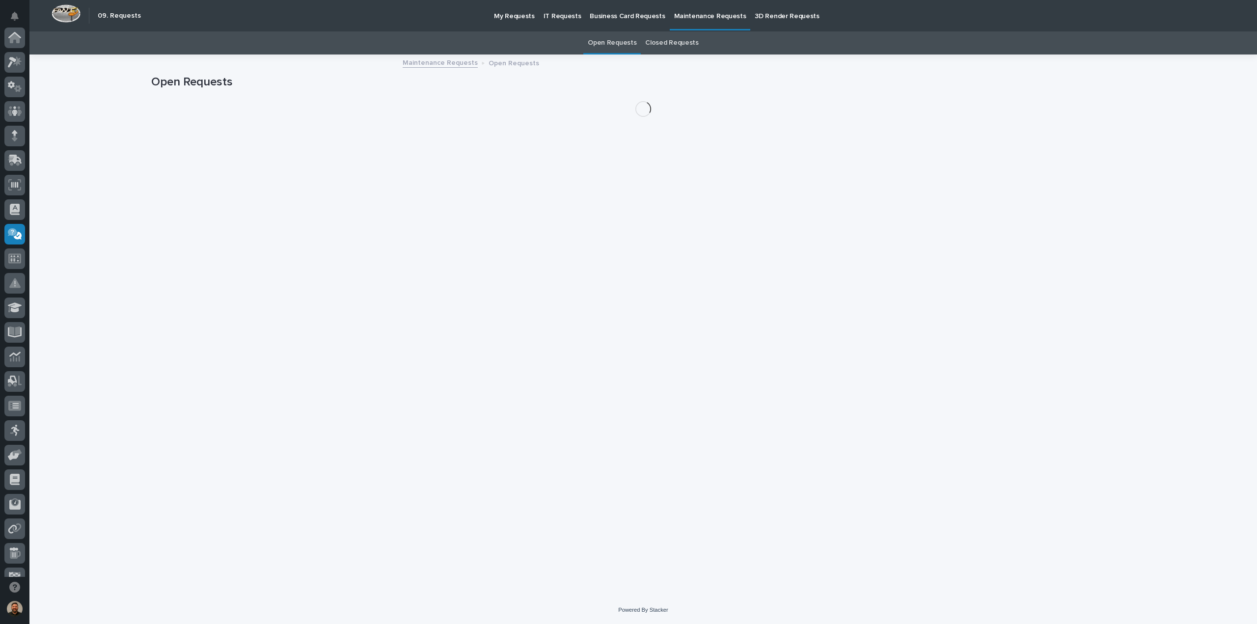
scroll to position [113, 0]
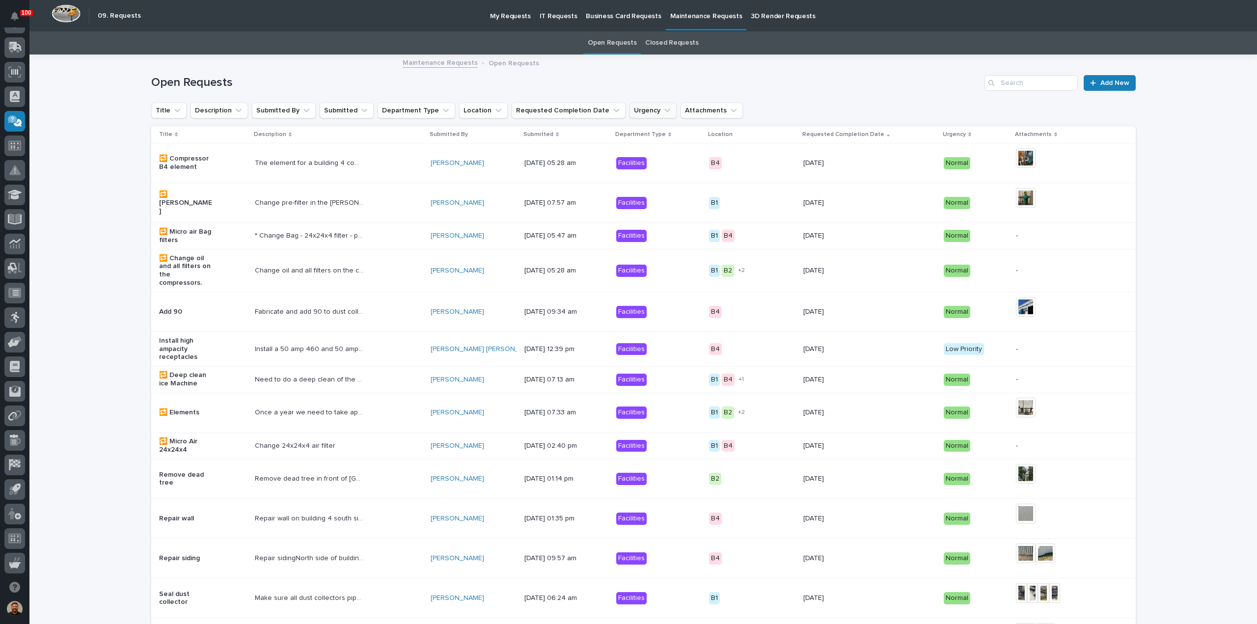
click at [663, 114] on icon "Urgency" at bounding box center [668, 111] width 10 height 10
click at [611, 113] on icon "Requested Completion Date" at bounding box center [616, 111] width 10 height 10
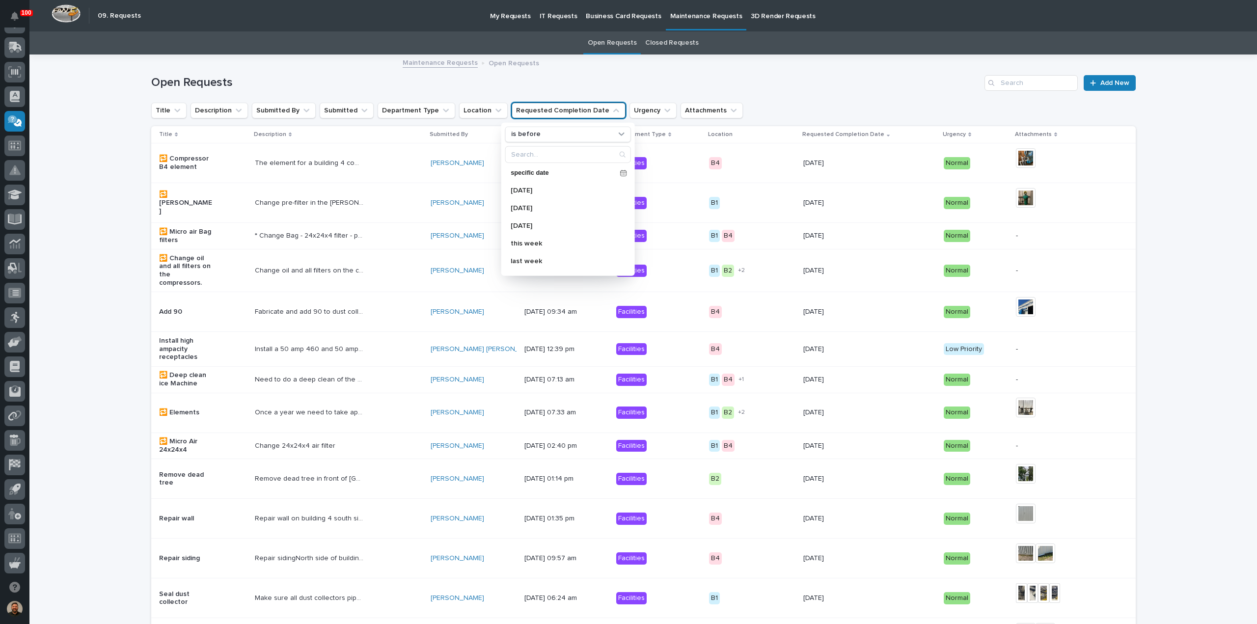
click at [611, 113] on icon "Requested Completion Date" at bounding box center [616, 111] width 10 height 10
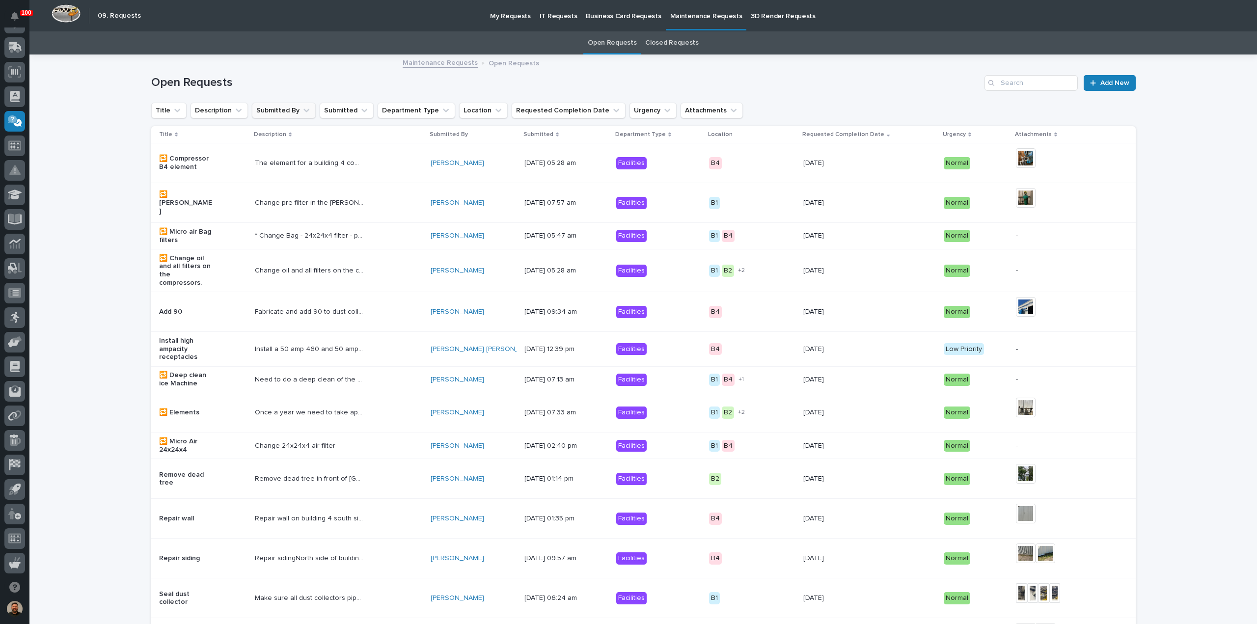
click at [290, 115] on button "Submitted By" at bounding box center [284, 111] width 64 height 16
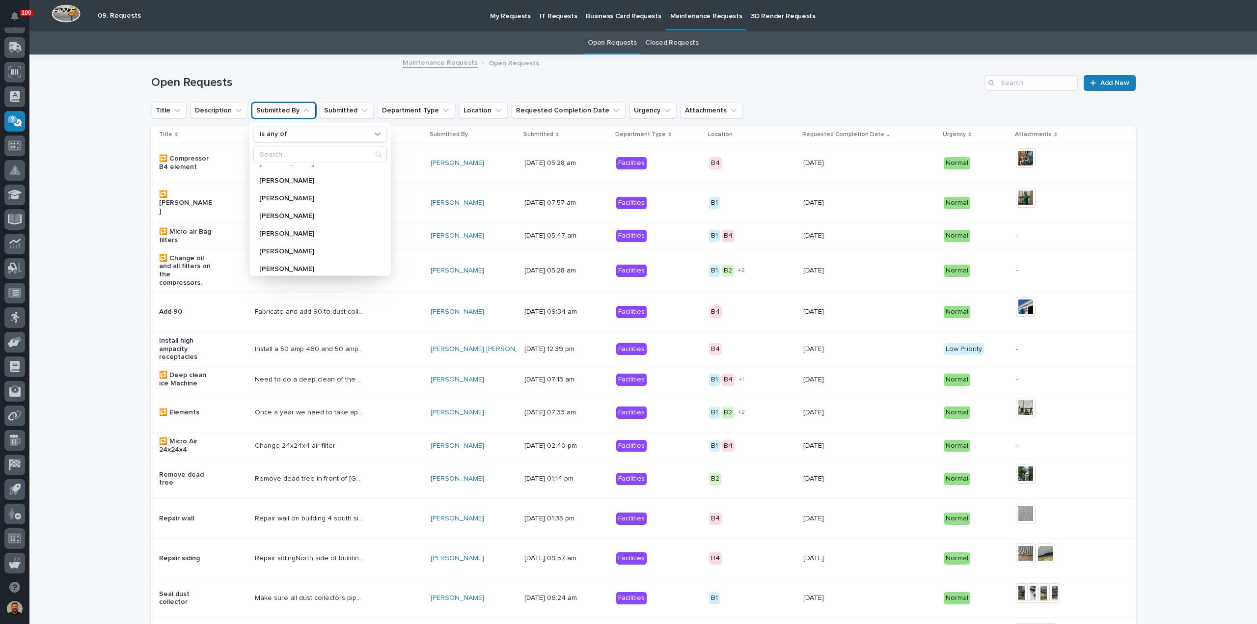
scroll to position [0, 0]
type input "au"
click at [302, 189] on p "Austin Beachy" at bounding box center [311, 191] width 104 height 7
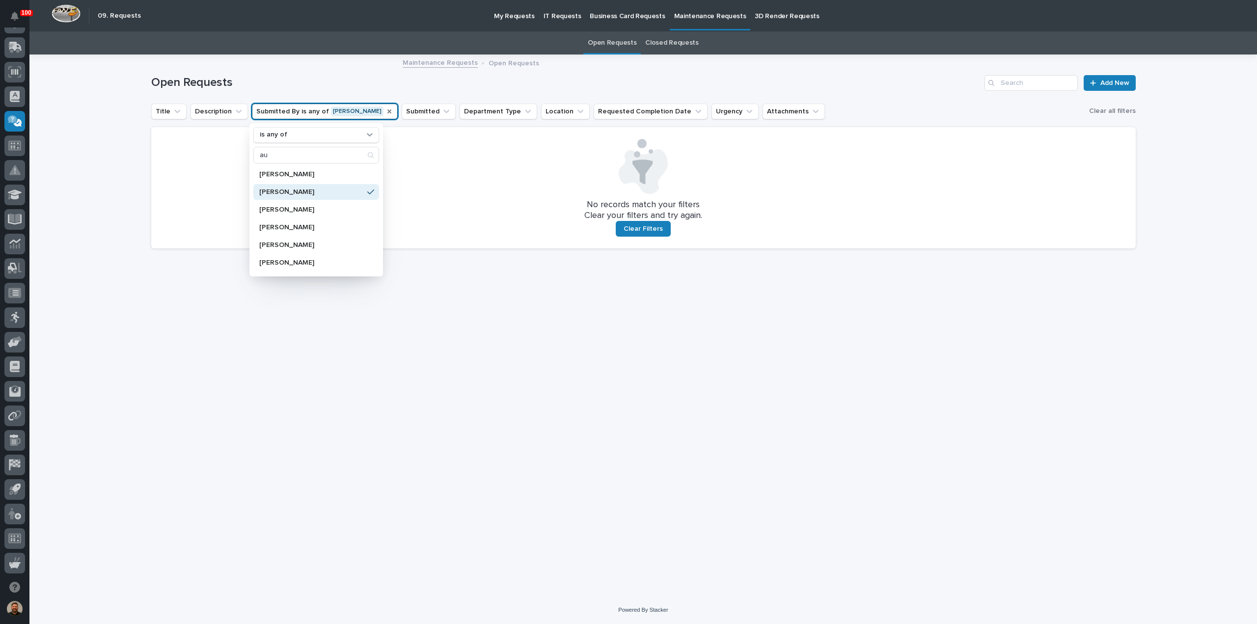
click at [388, 111] on icon "Submitted By" at bounding box center [390, 112] width 4 height 4
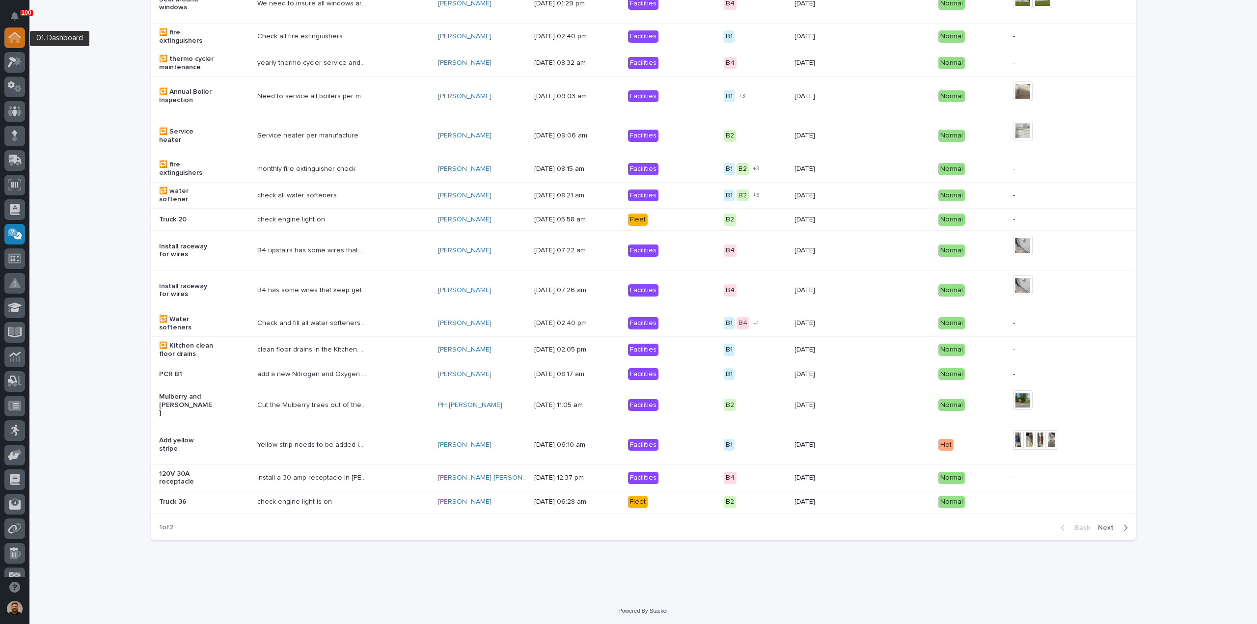
click at [15, 40] on icon at bounding box center [14, 37] width 13 height 11
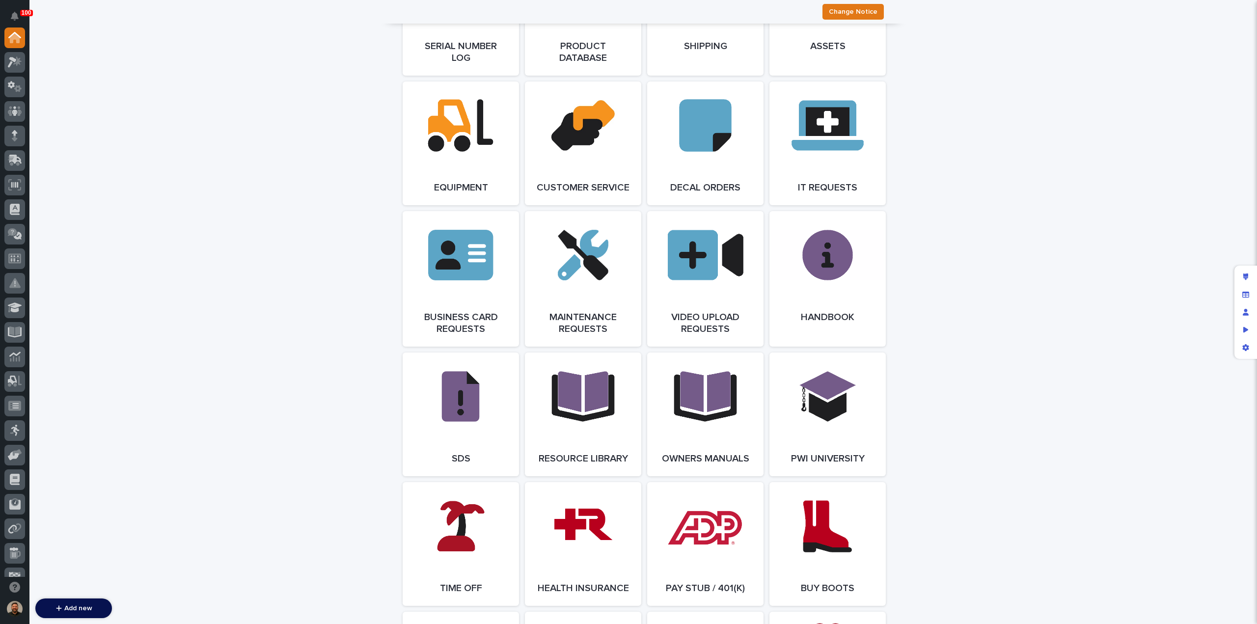
scroll to position [1693, 0]
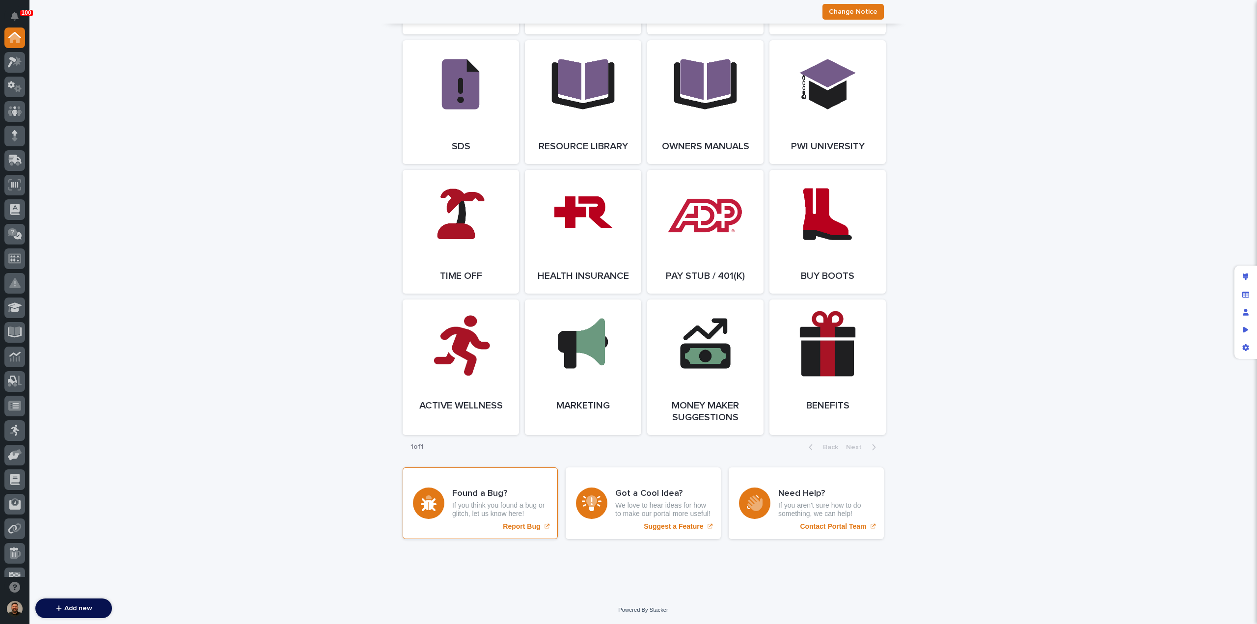
click at [516, 529] on p "Report Bug" at bounding box center [521, 527] width 37 height 8
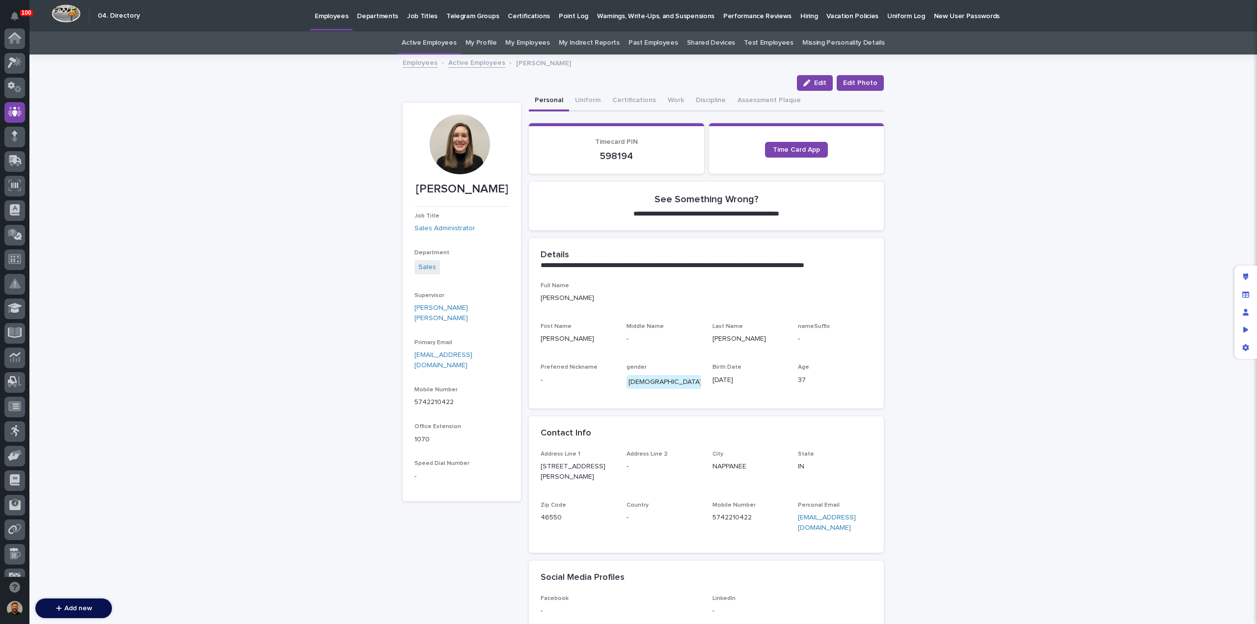
scroll to position [74, 0]
click at [130, 162] on div "**********" at bounding box center [643, 395] width 1228 height 678
